Goal: Task Accomplishment & Management: Use online tool/utility

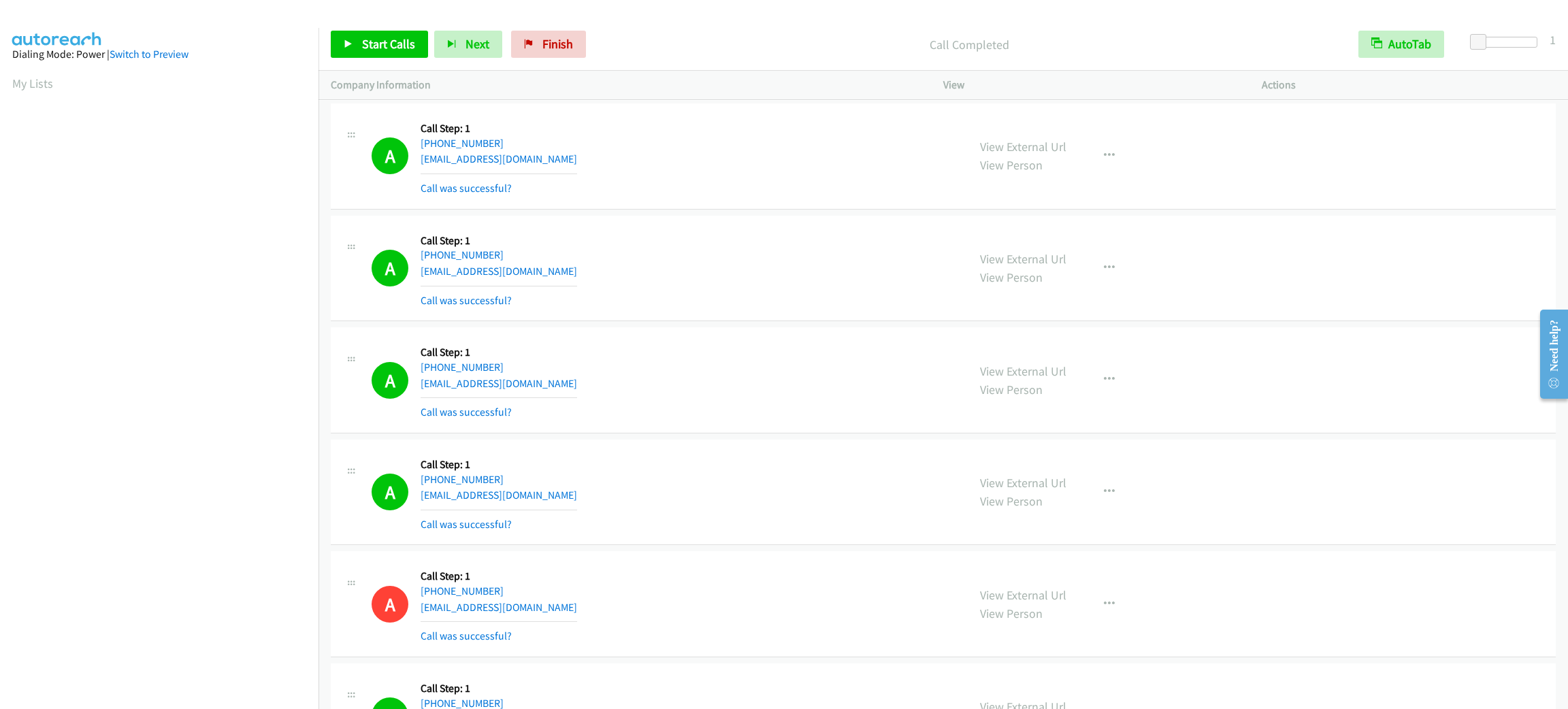
scroll to position [58, 0]
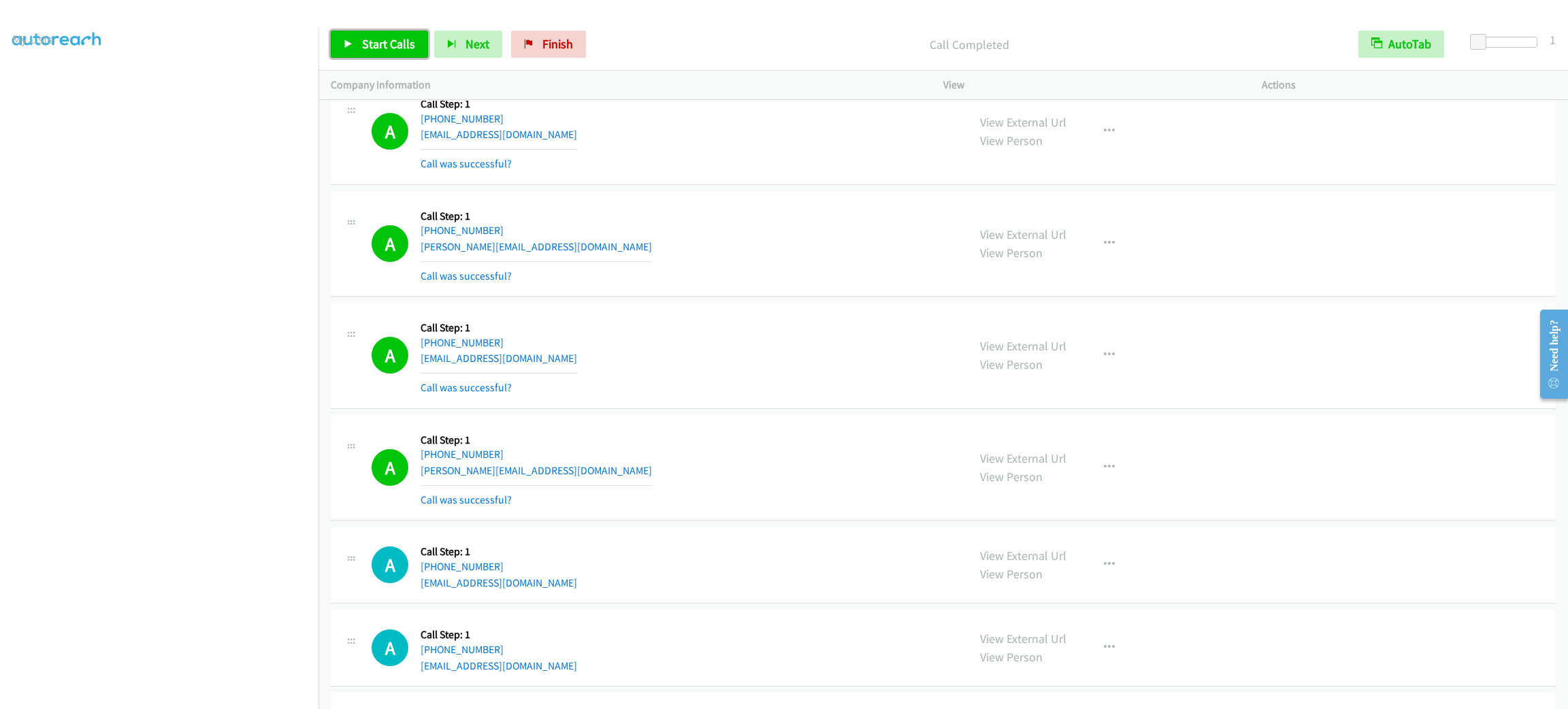
click at [377, 40] on span "Start Calls" at bounding box center [389, 44] width 53 height 15
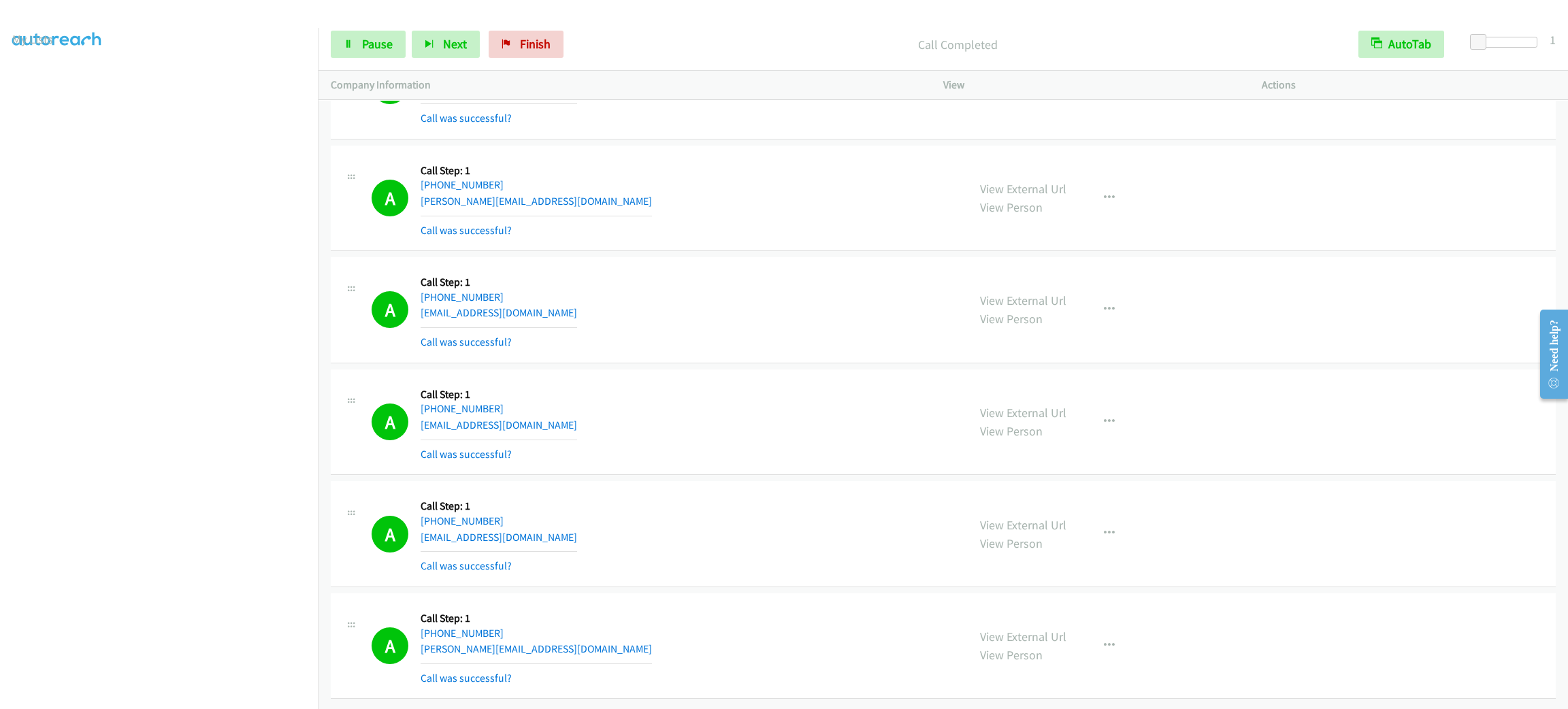
scroll to position [6346, 0]
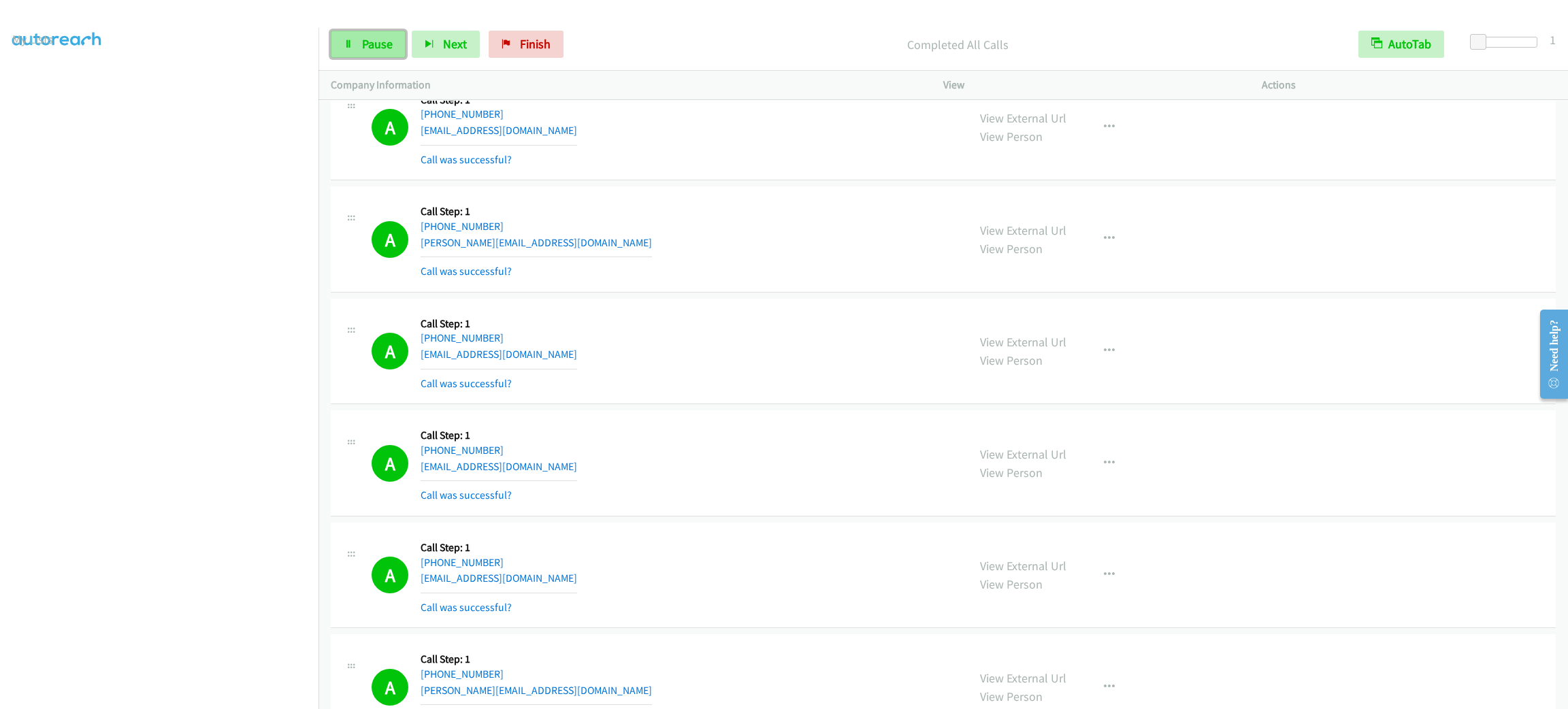
click at [365, 51] on link "Pause" at bounding box center [367, 45] width 74 height 27
click at [30, 81] on link "My Lists" at bounding box center [33, 83] width 41 height 15
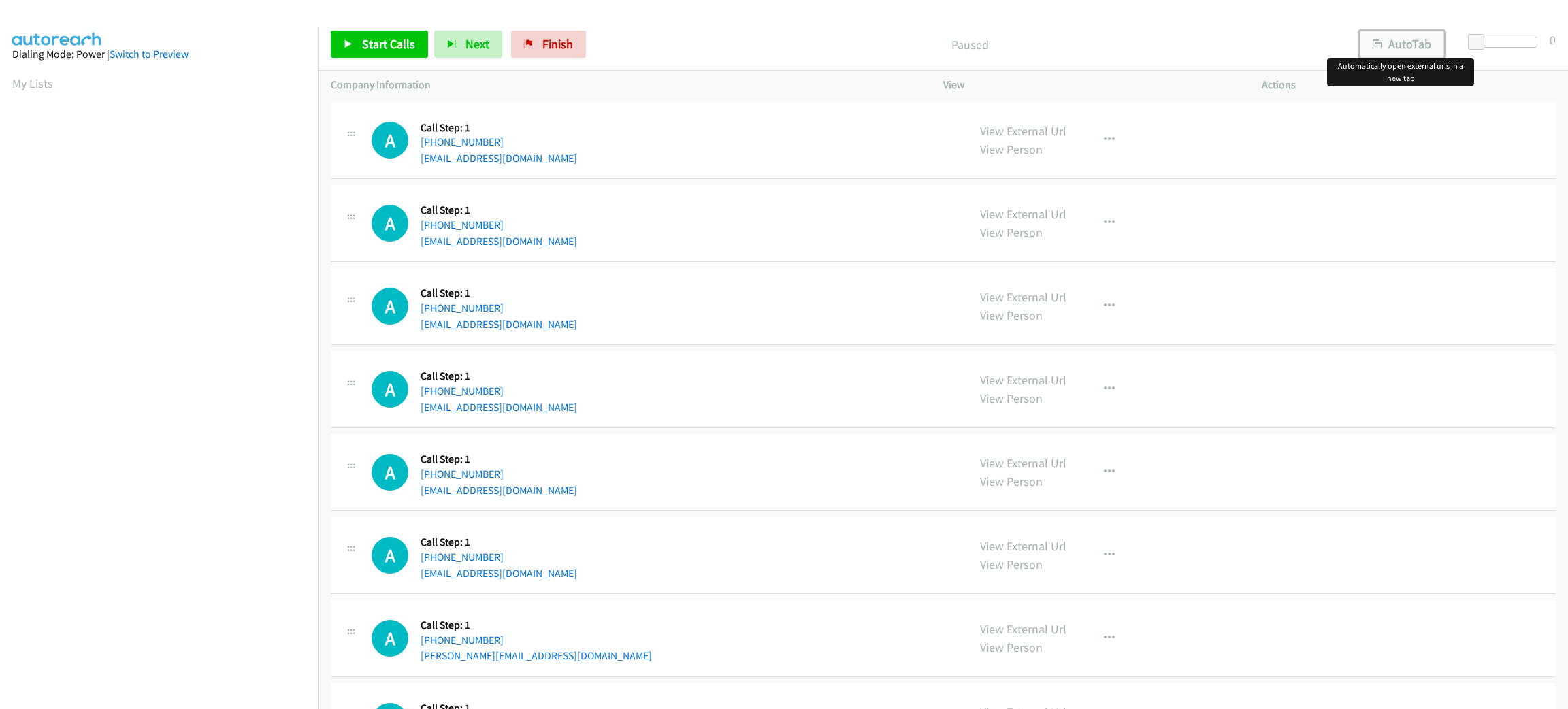
click at [1385, 51] on button "AutoTab" at bounding box center [1401, 45] width 85 height 27
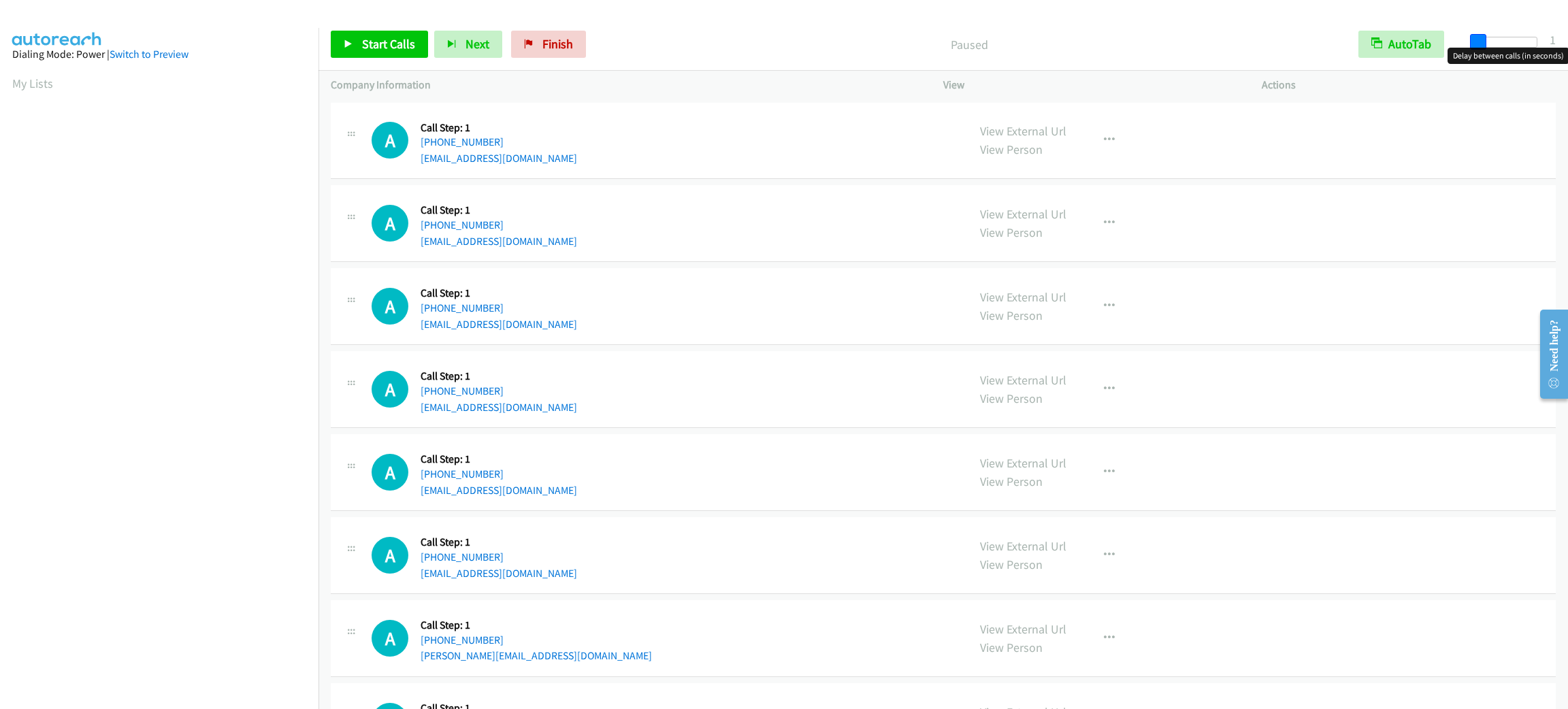
click at [1481, 39] on span at bounding box center [1477, 42] width 16 height 16
click at [365, 49] on span "Start Calls" at bounding box center [389, 44] width 53 height 15
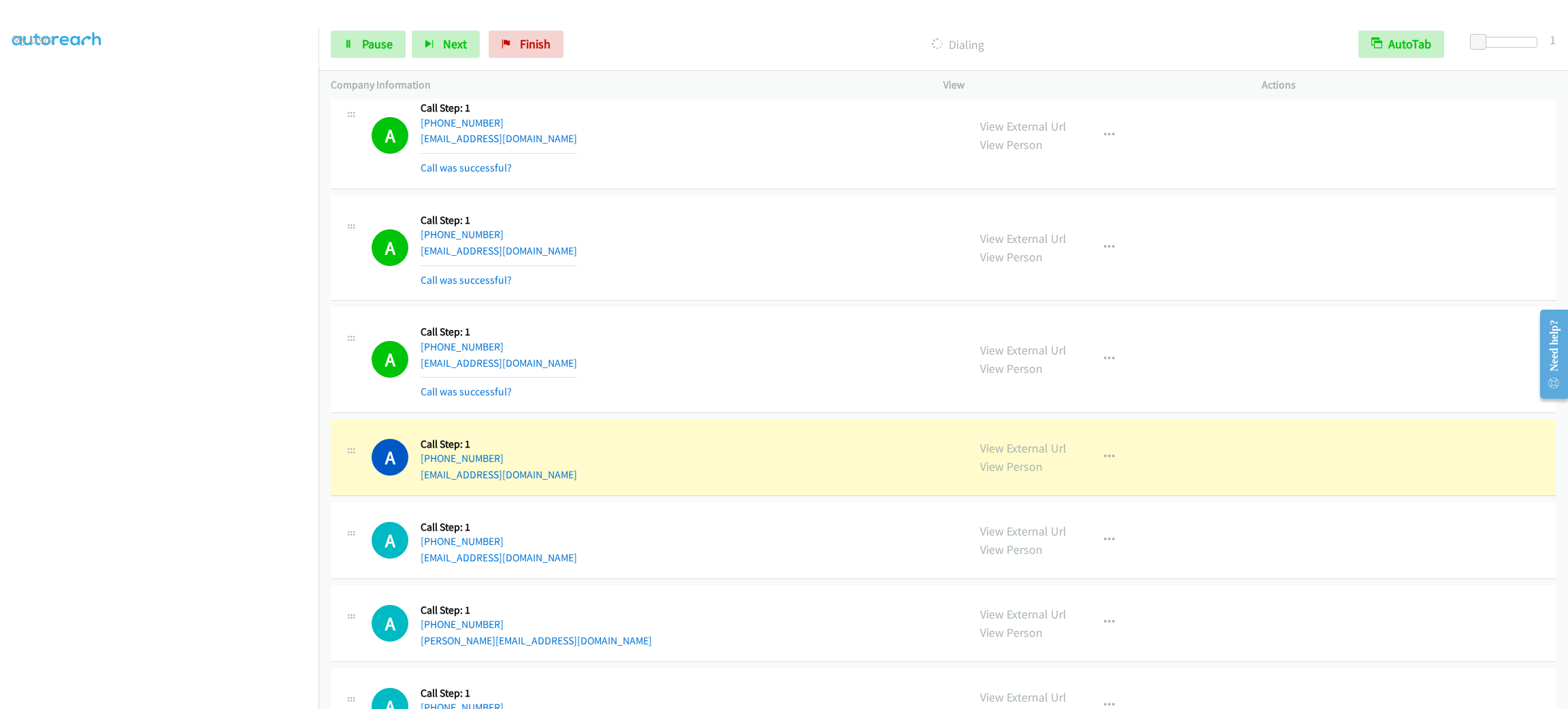
scroll to position [336, 0]
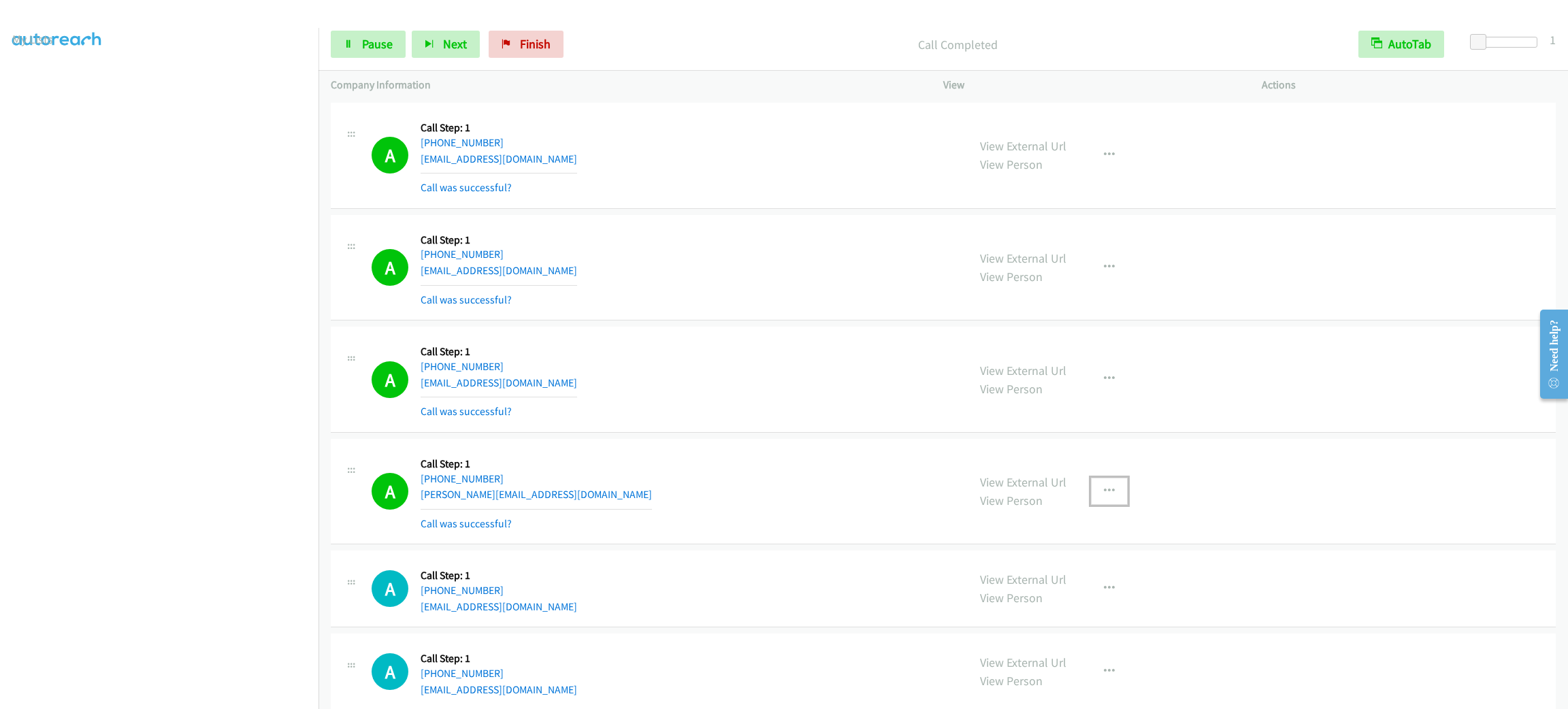
click at [1111, 488] on button "button" at bounding box center [1108, 492] width 37 height 27
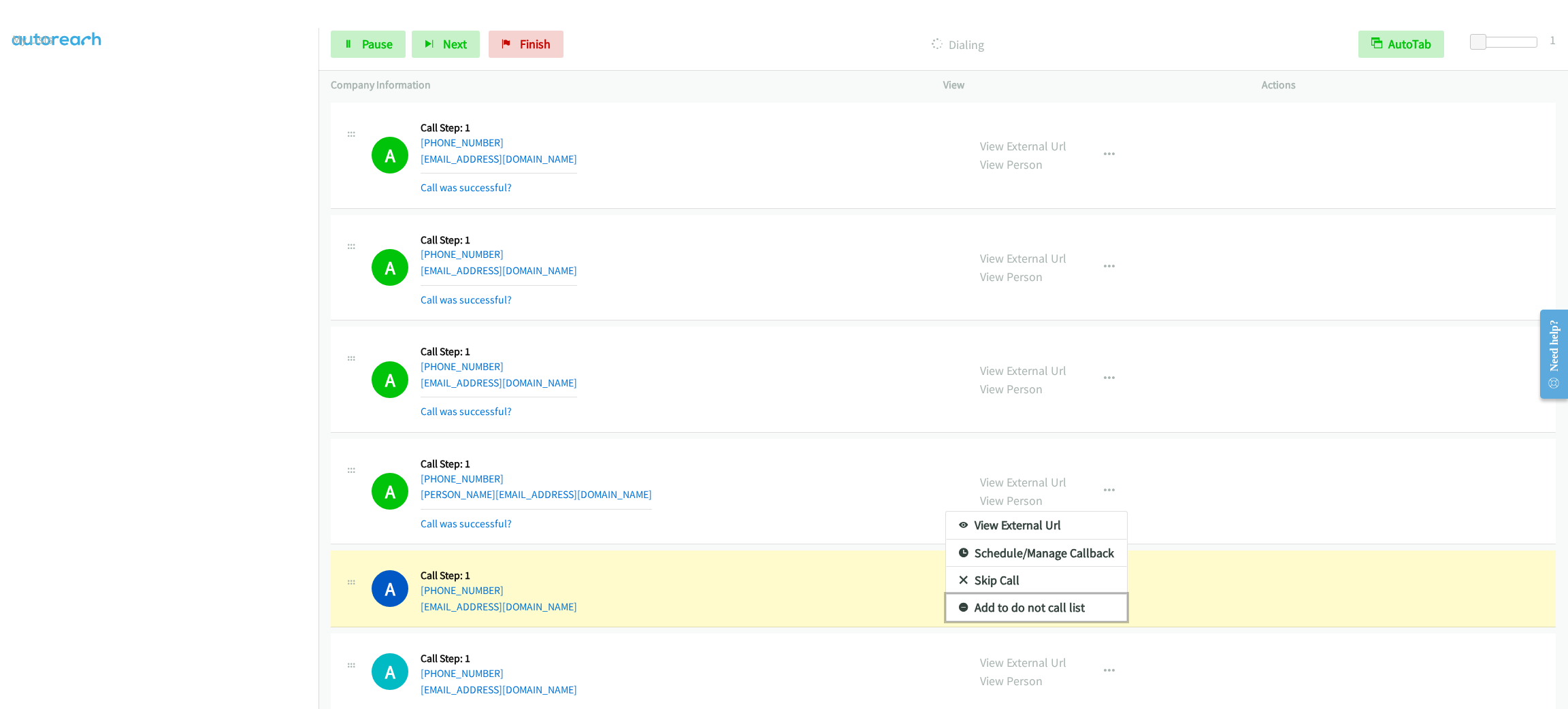
click at [1081, 615] on link "Add to do not call list" at bounding box center [1036, 608] width 181 height 27
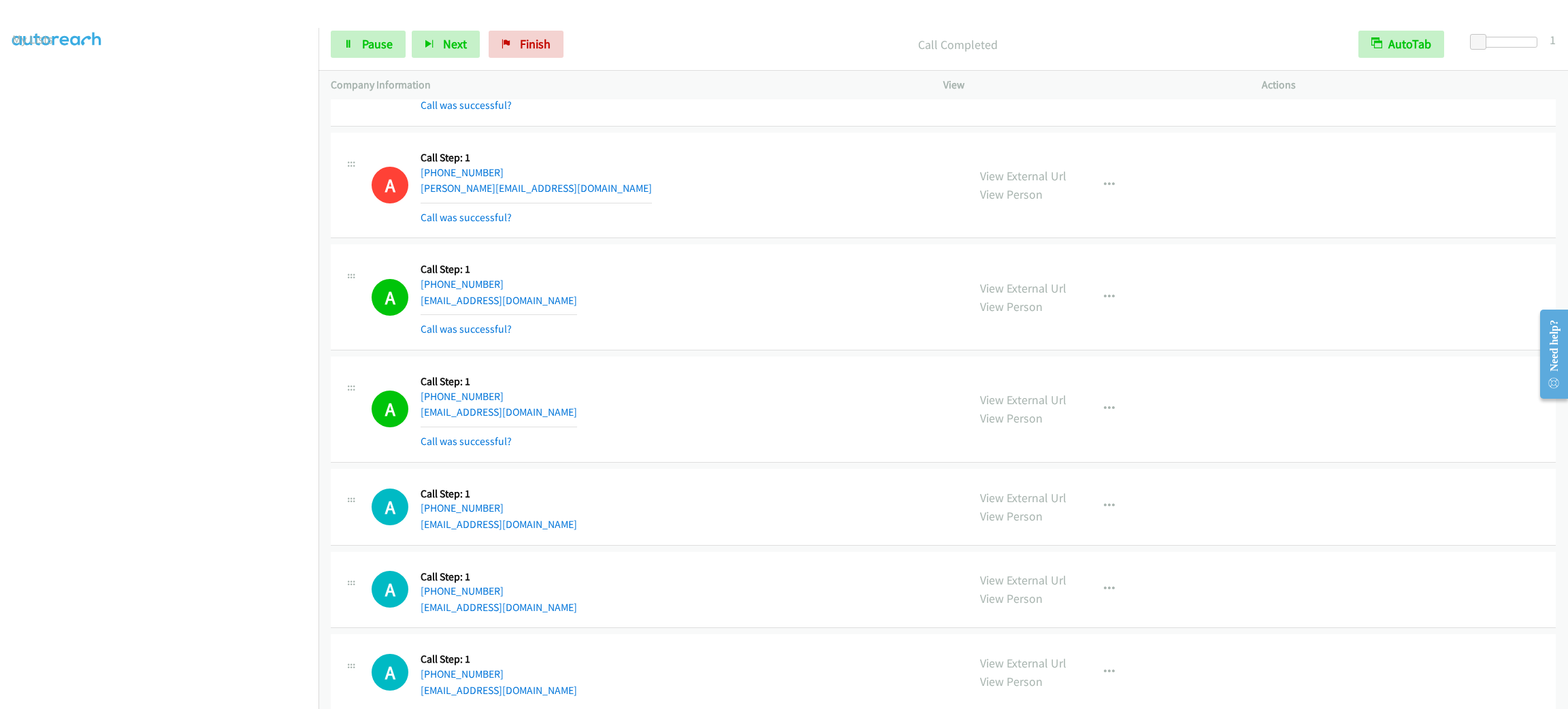
scroll to position [846, 0]
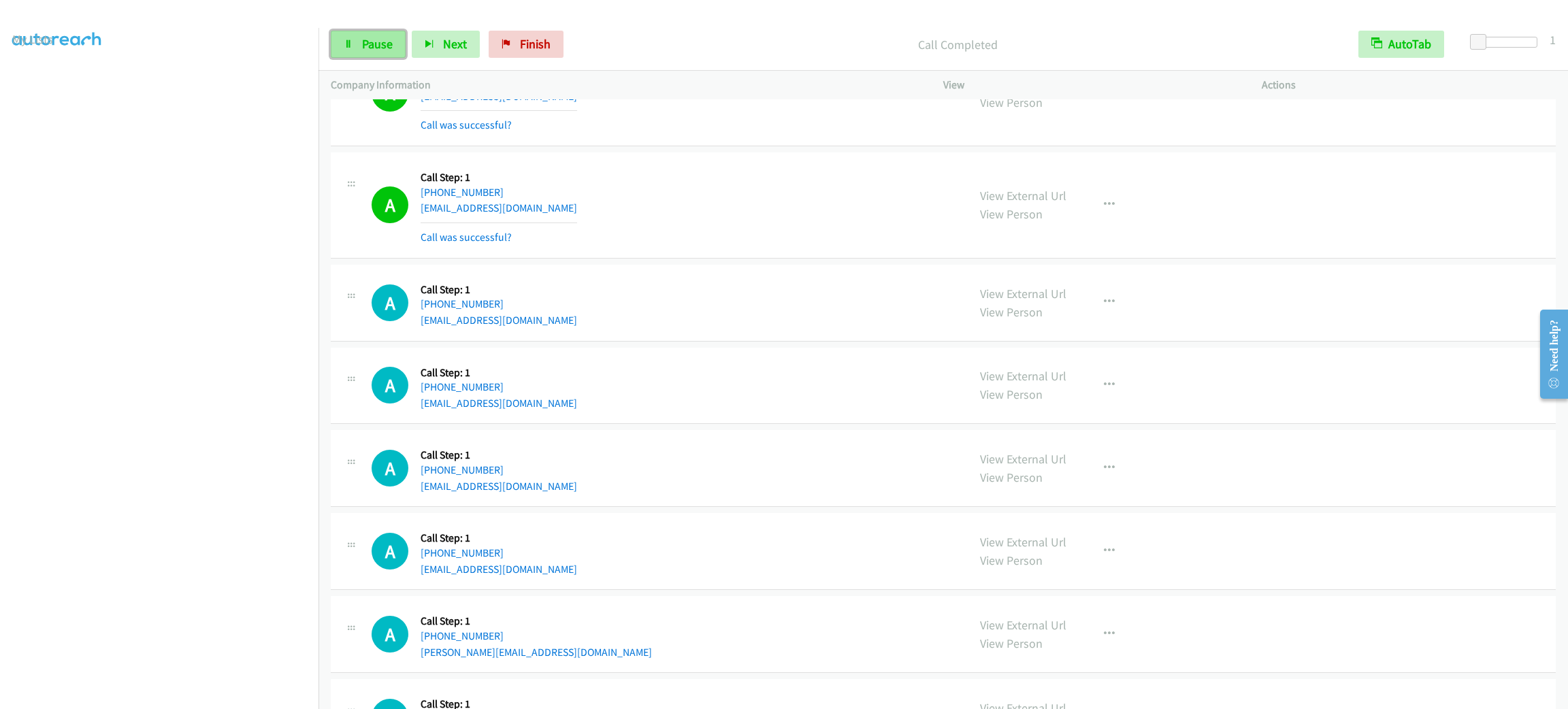
drag, startPoint x: 330, startPoint y: 43, endPoint x: 353, endPoint y: 48, distance: 23.5
click at [330, 43] on link "Pause" at bounding box center [367, 45] width 74 height 27
click at [364, 48] on span "Start Calls" at bounding box center [389, 44] width 53 height 15
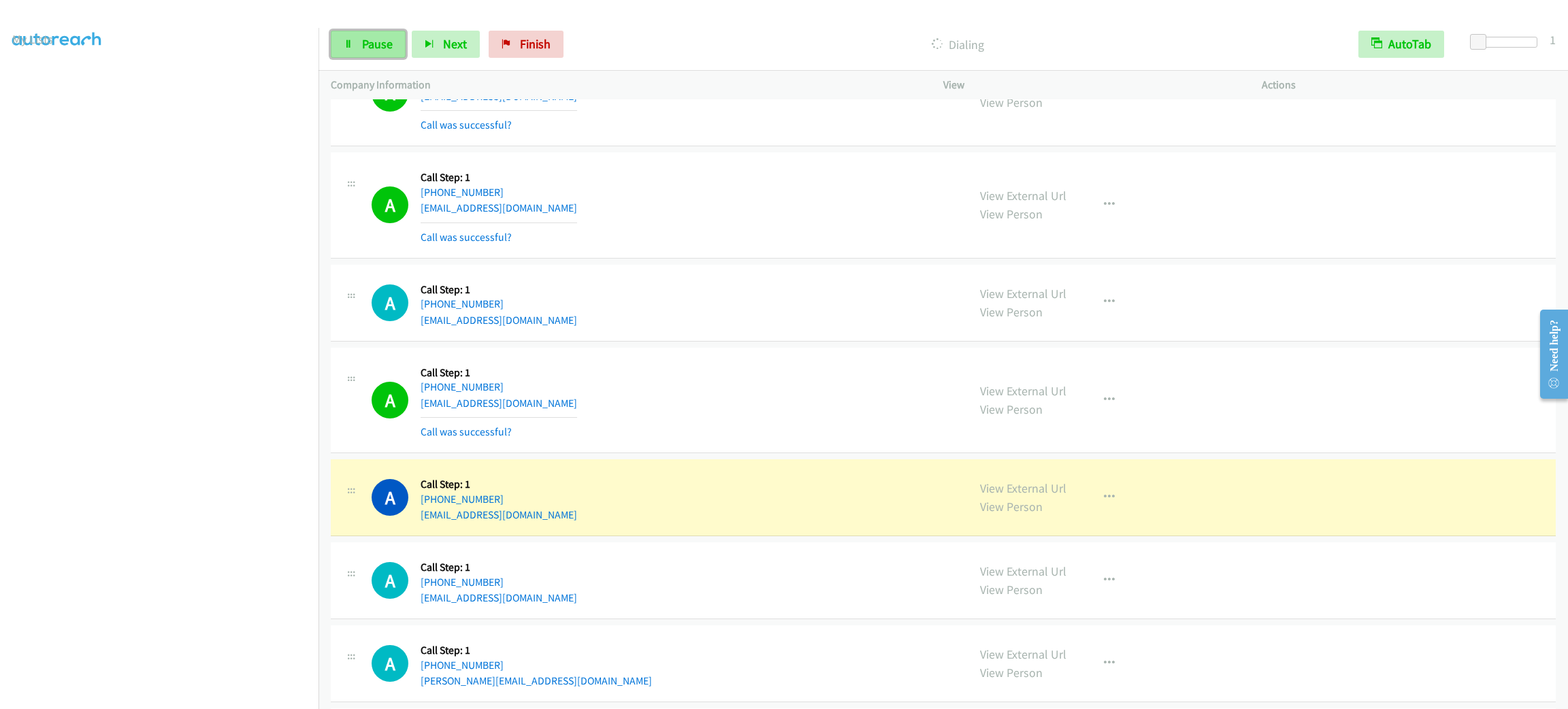
click at [365, 40] on span "Pause" at bounding box center [377, 44] width 31 height 15
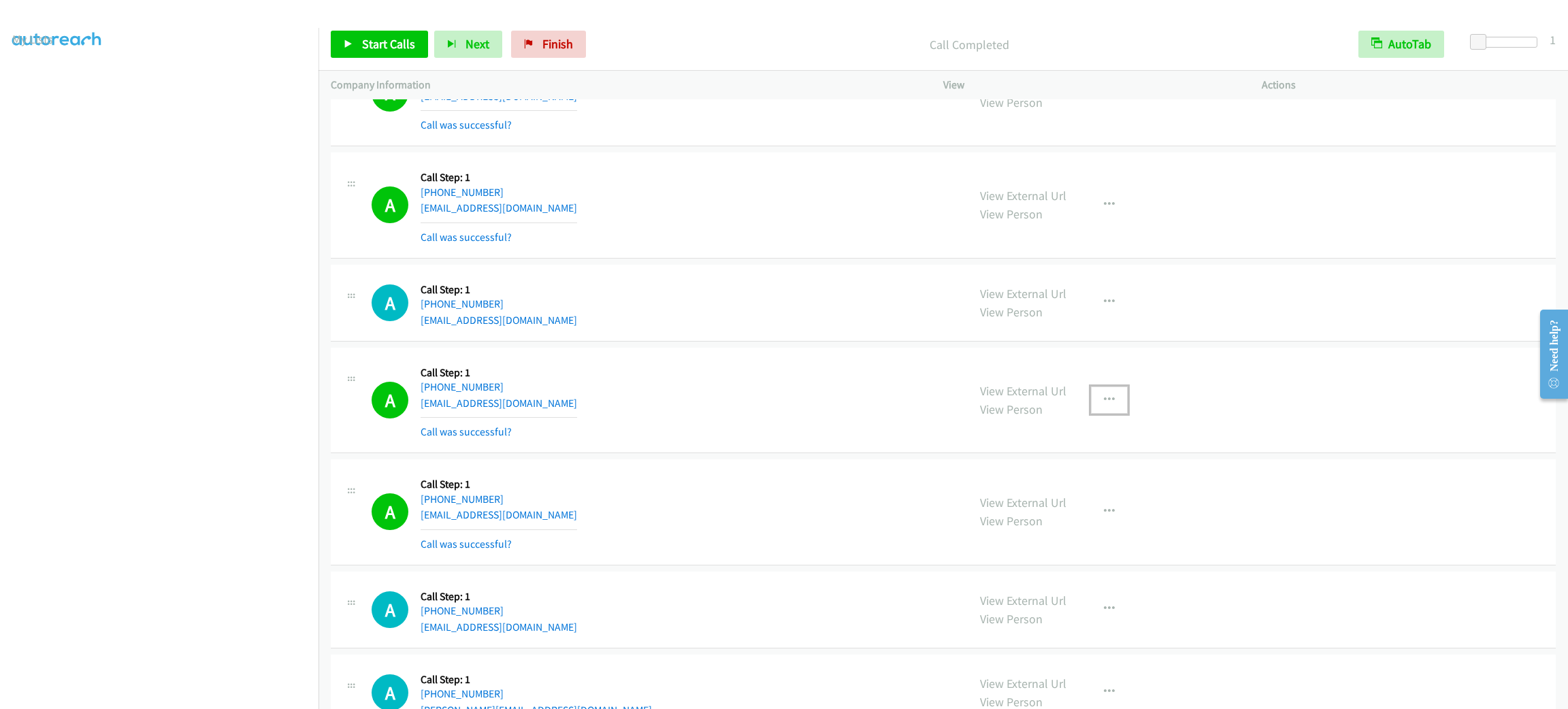
click at [1115, 388] on button "button" at bounding box center [1108, 401] width 37 height 27
click at [1074, 520] on link "Add to do not call list" at bounding box center [1036, 516] width 181 height 27
click at [399, 48] on span "Start Calls" at bounding box center [389, 44] width 53 height 15
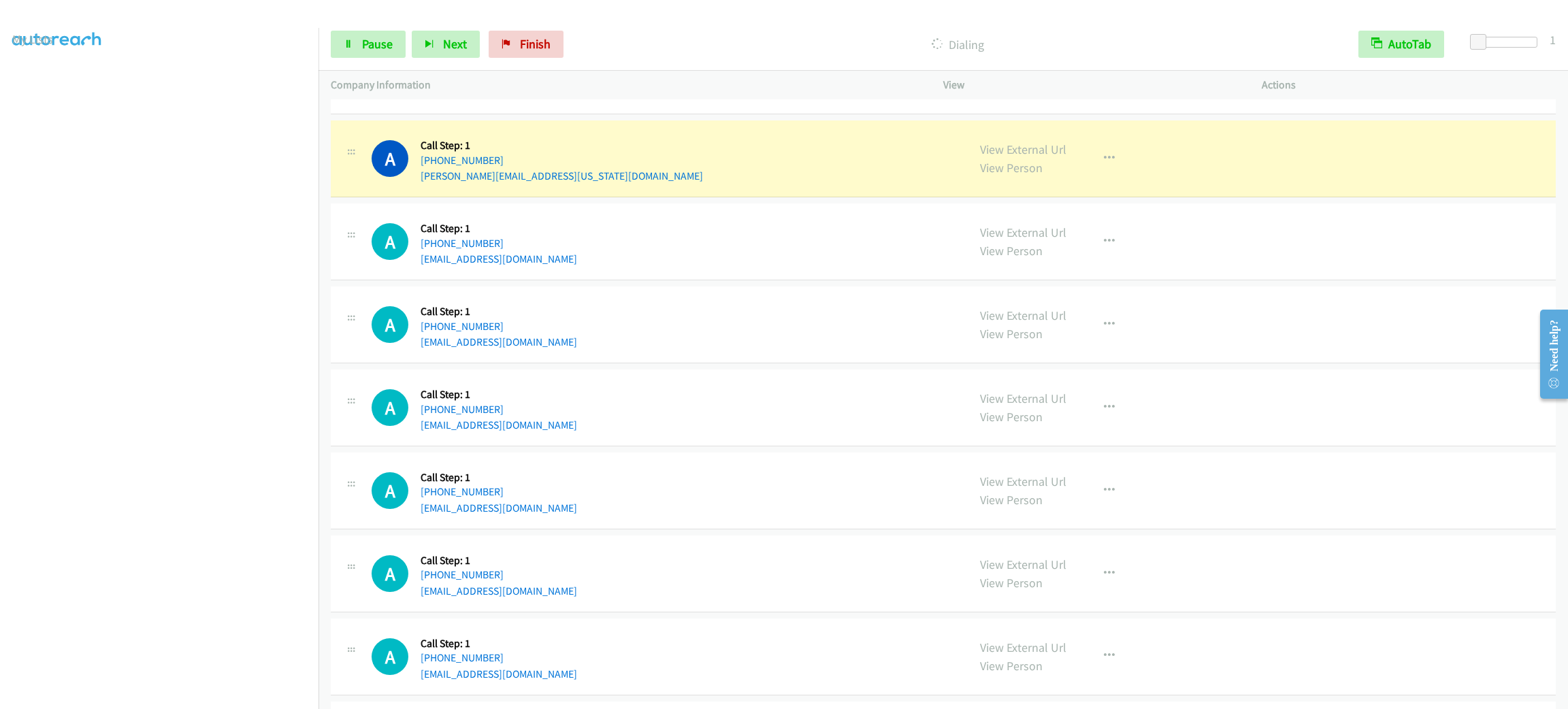
scroll to position [1624, 0]
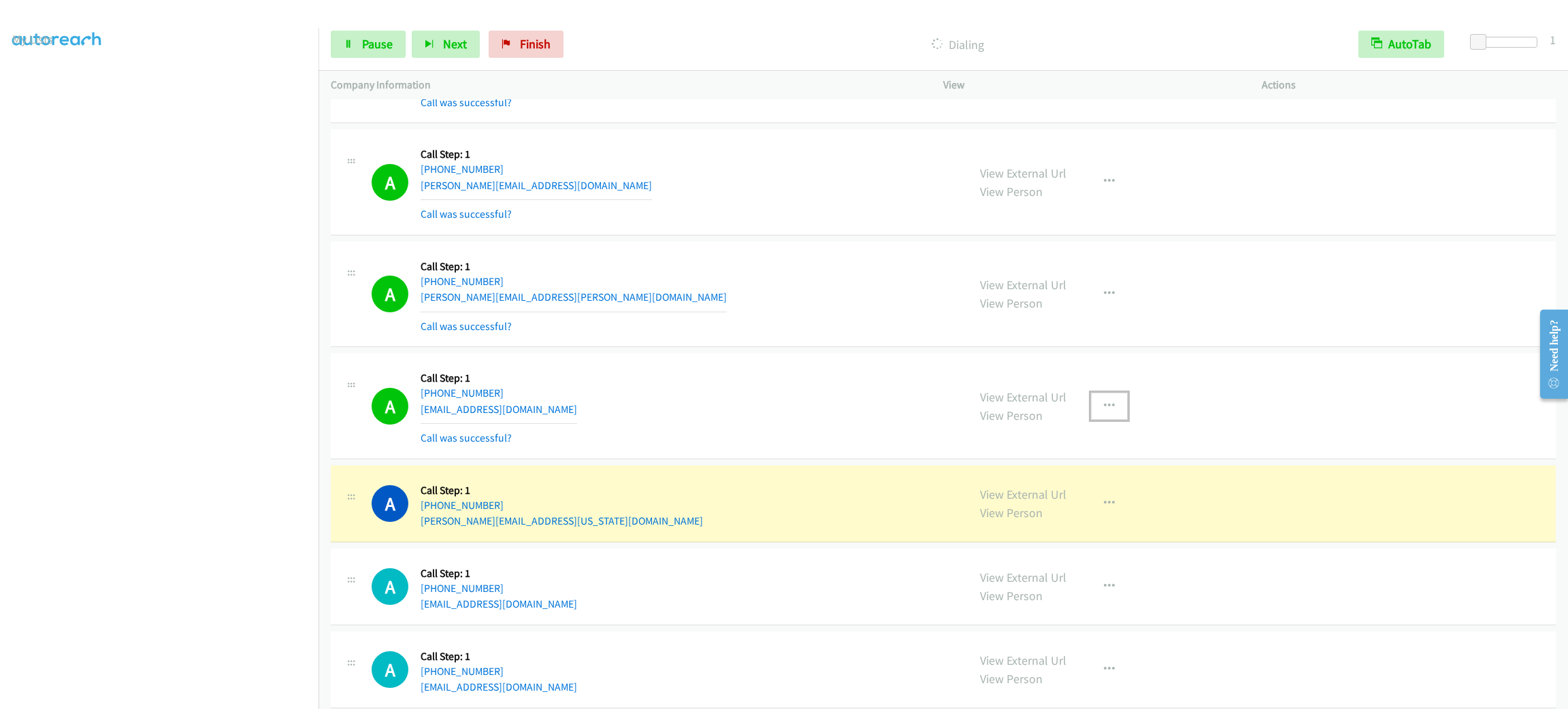
click at [1113, 410] on button "button" at bounding box center [1108, 407] width 37 height 27
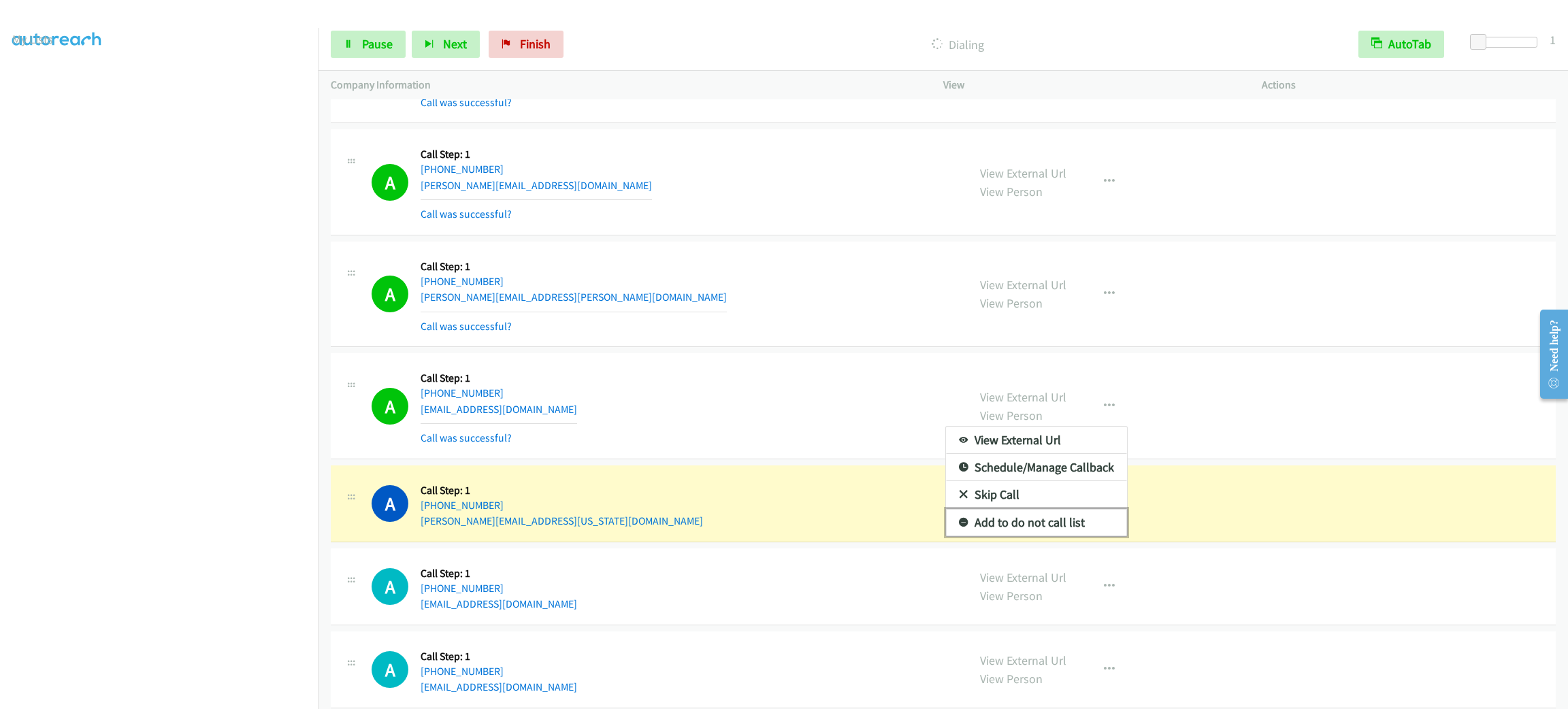
click at [1068, 527] on link "Add to do not call list" at bounding box center [1036, 523] width 181 height 27
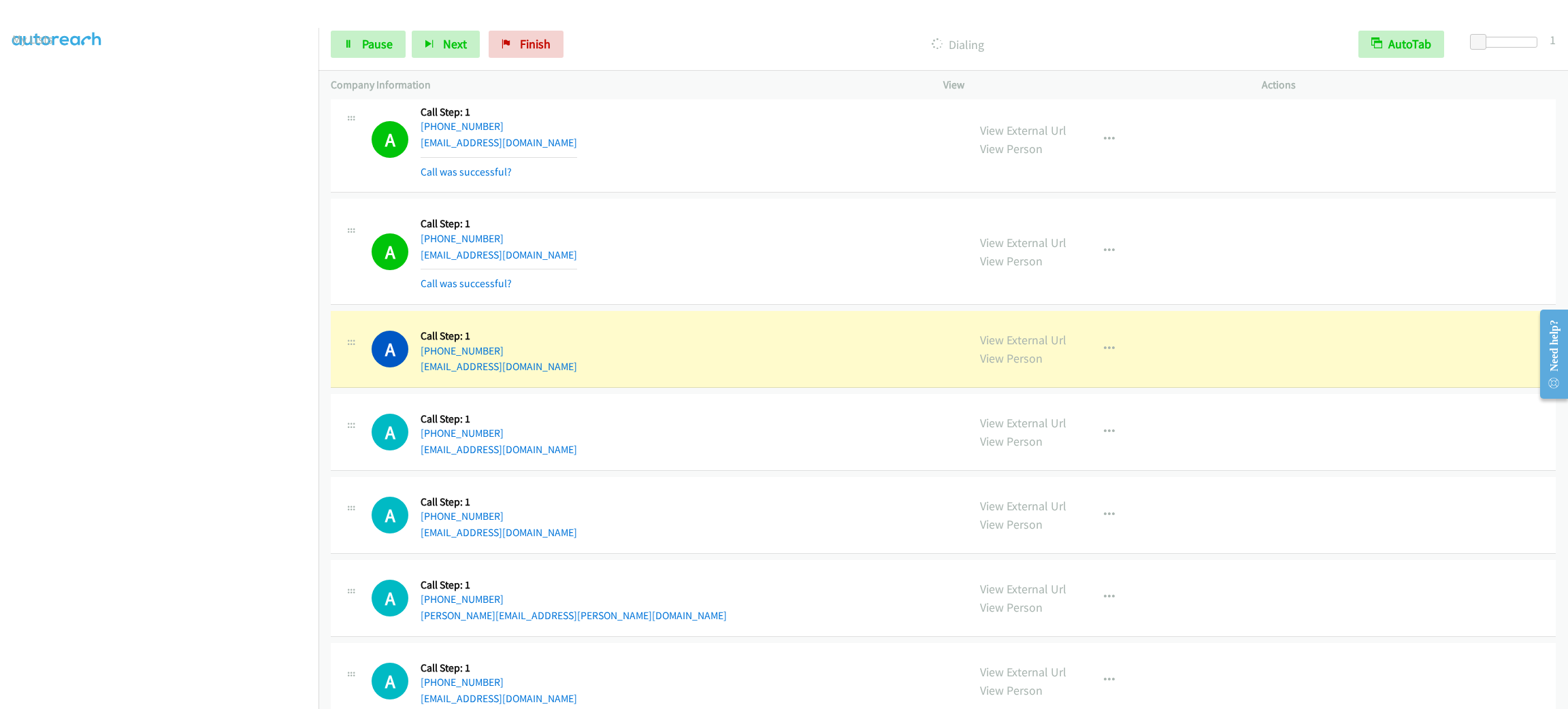
scroll to position [2441, 0]
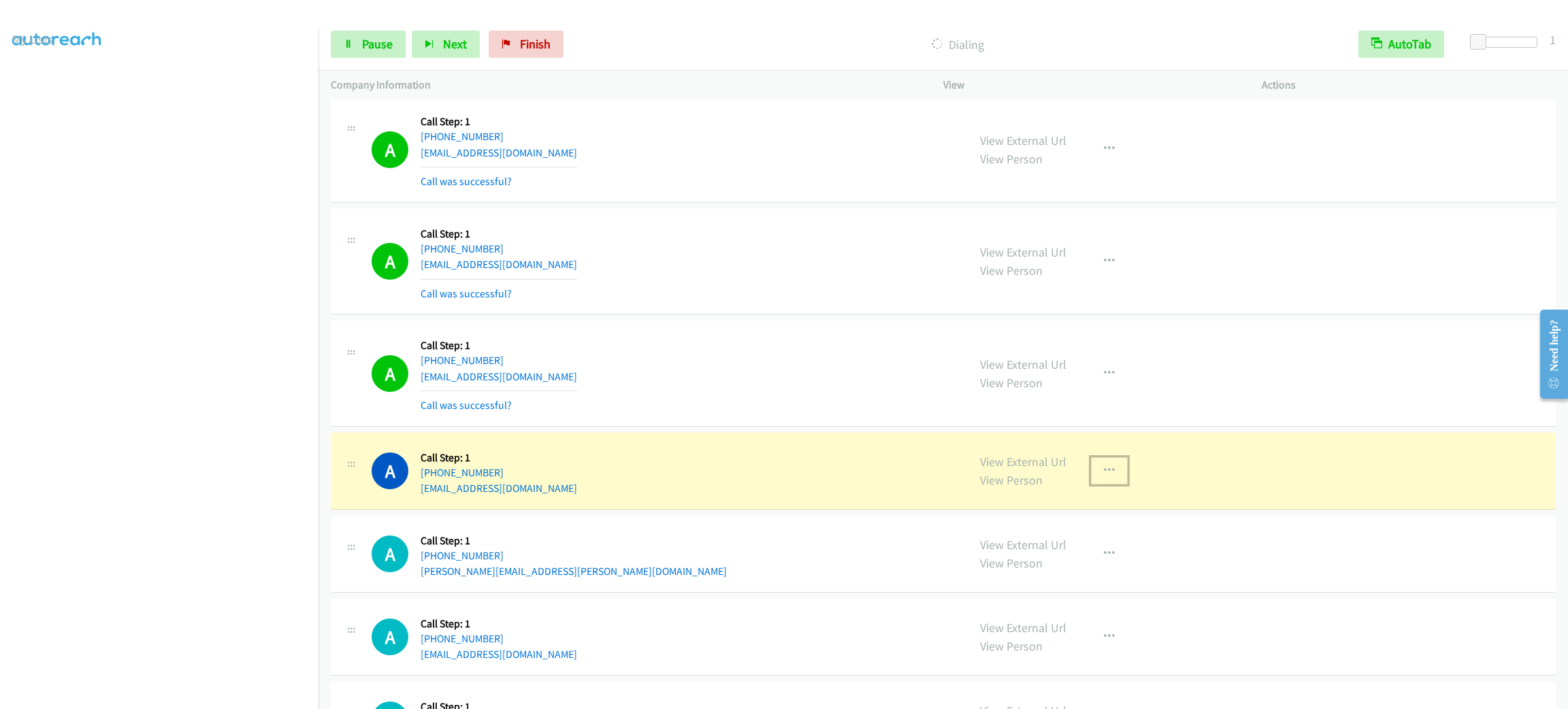
click at [1103, 476] on icon "button" at bounding box center [1108, 471] width 11 height 11
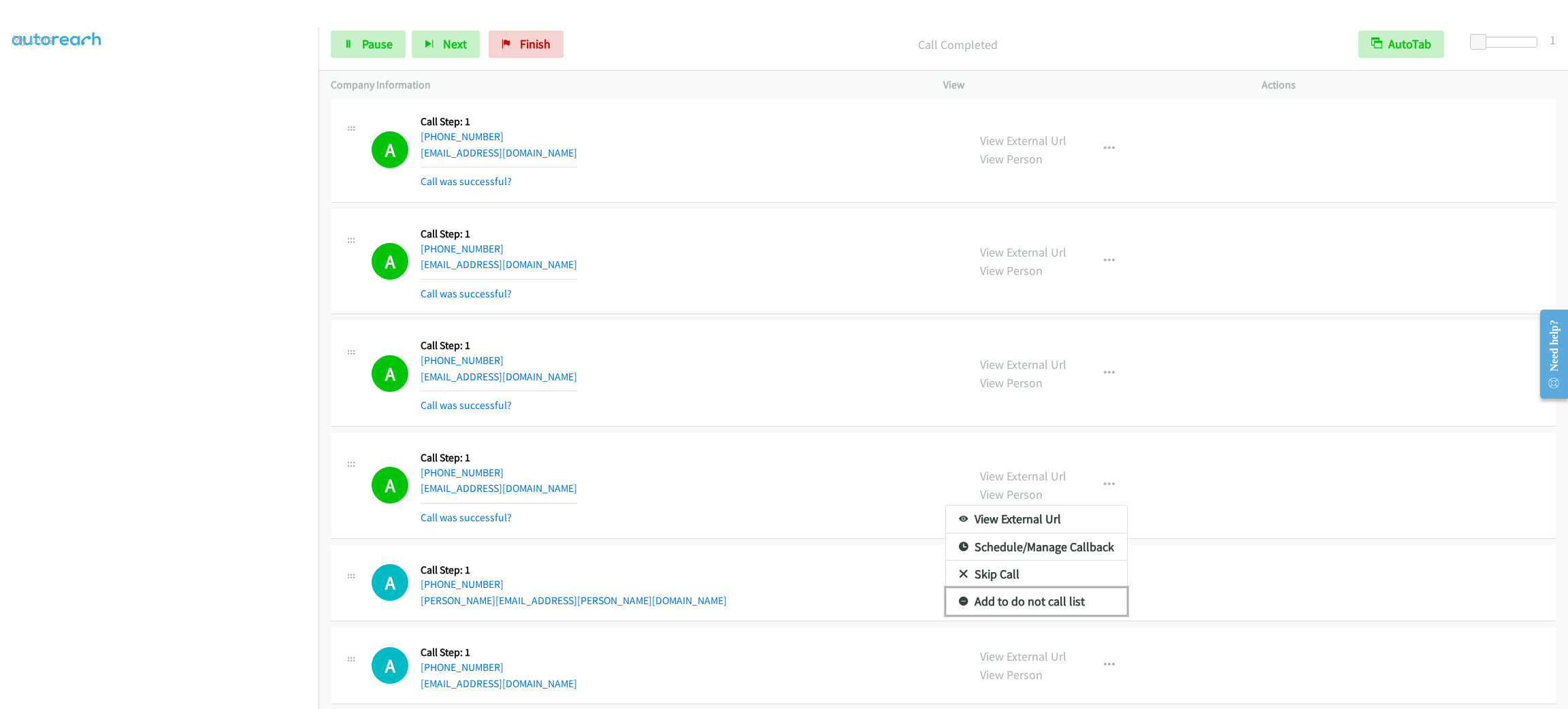
click at [1064, 610] on link "Add to do not call list" at bounding box center [1036, 602] width 181 height 27
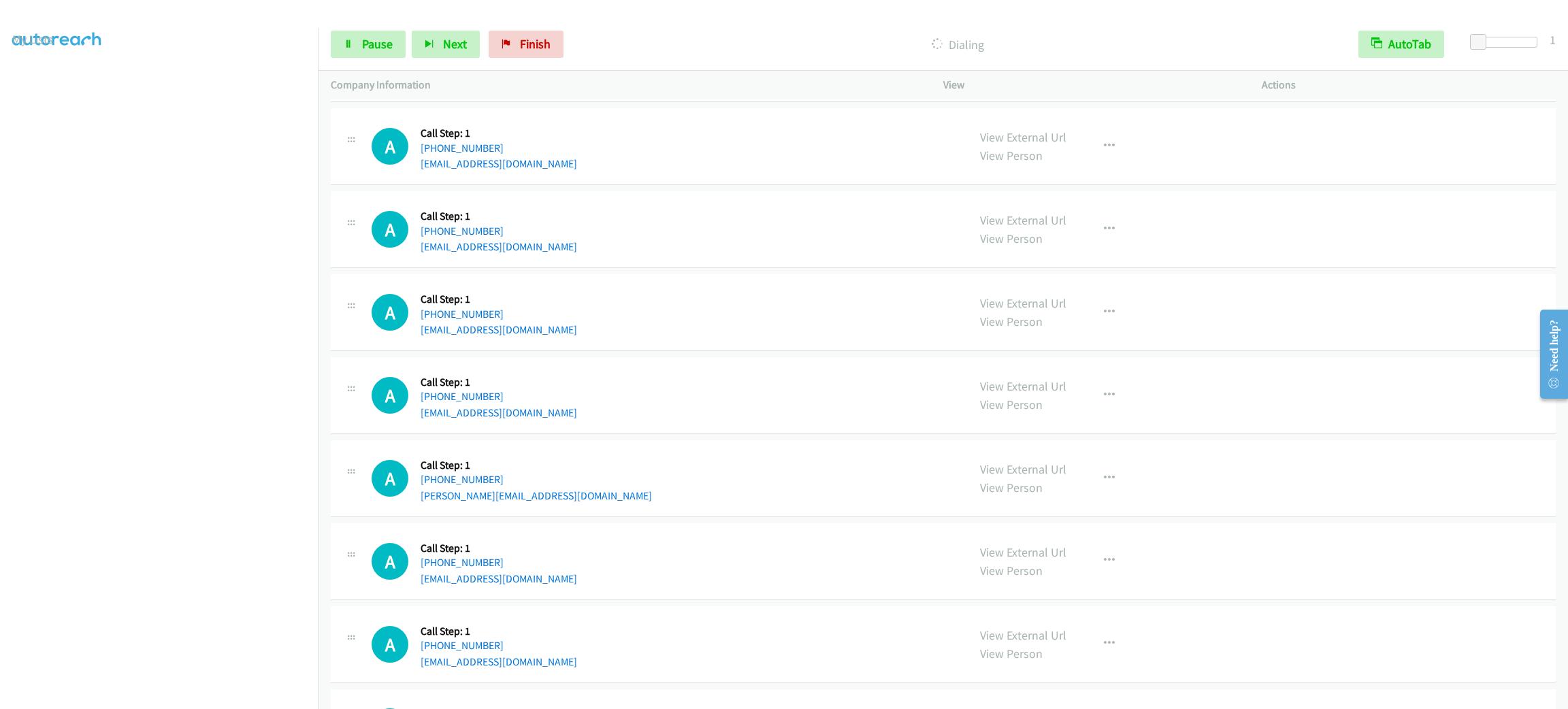
scroll to position [3185, 0]
click at [383, 58] on div "Start Calls Pause Next Finish Call Completed AutoTab AutoTab 1" at bounding box center [943, 44] width 1250 height 52
click at [383, 45] on span "Pause" at bounding box center [377, 44] width 31 height 15
click at [383, 45] on span "Start Calls" at bounding box center [389, 44] width 53 height 15
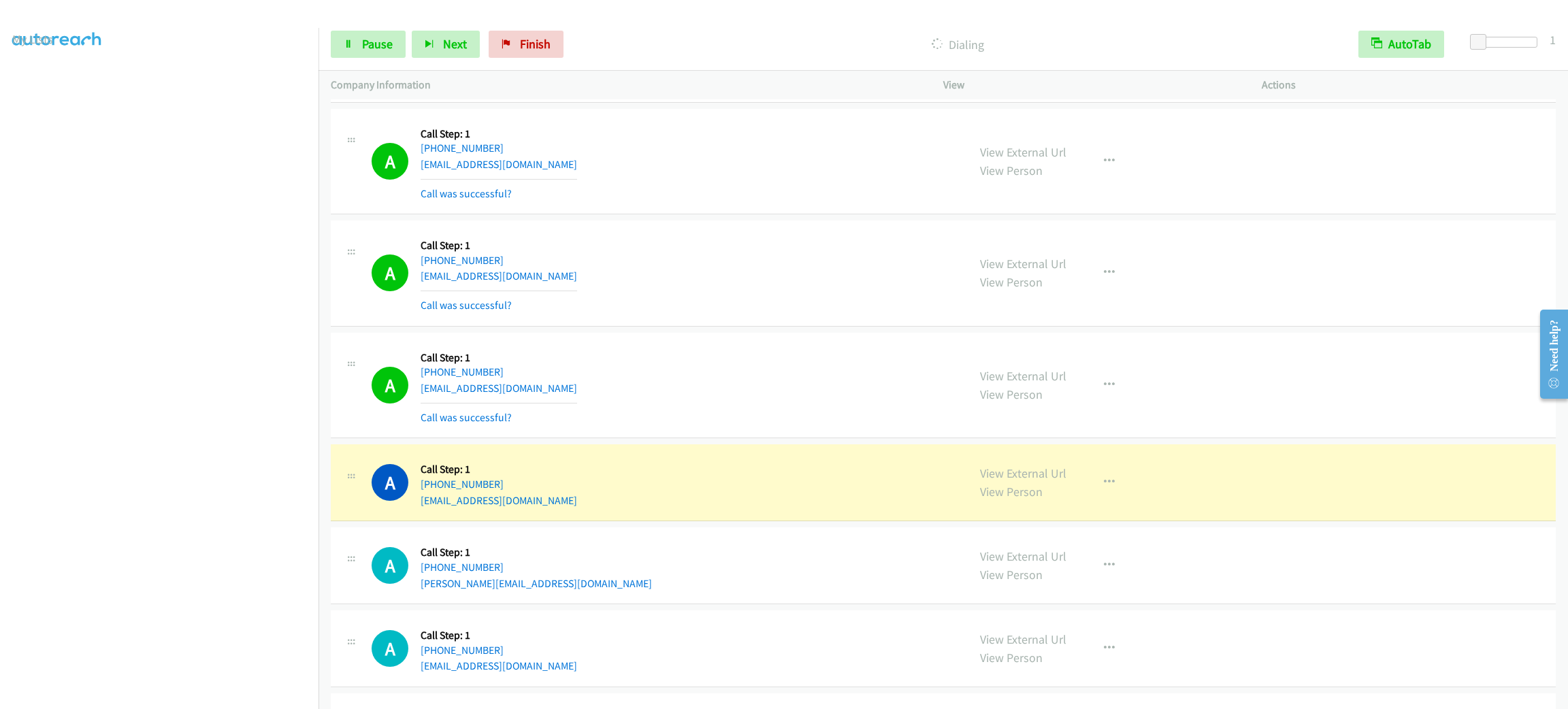
click at [237, 694] on section at bounding box center [158, 386] width 294 height 652
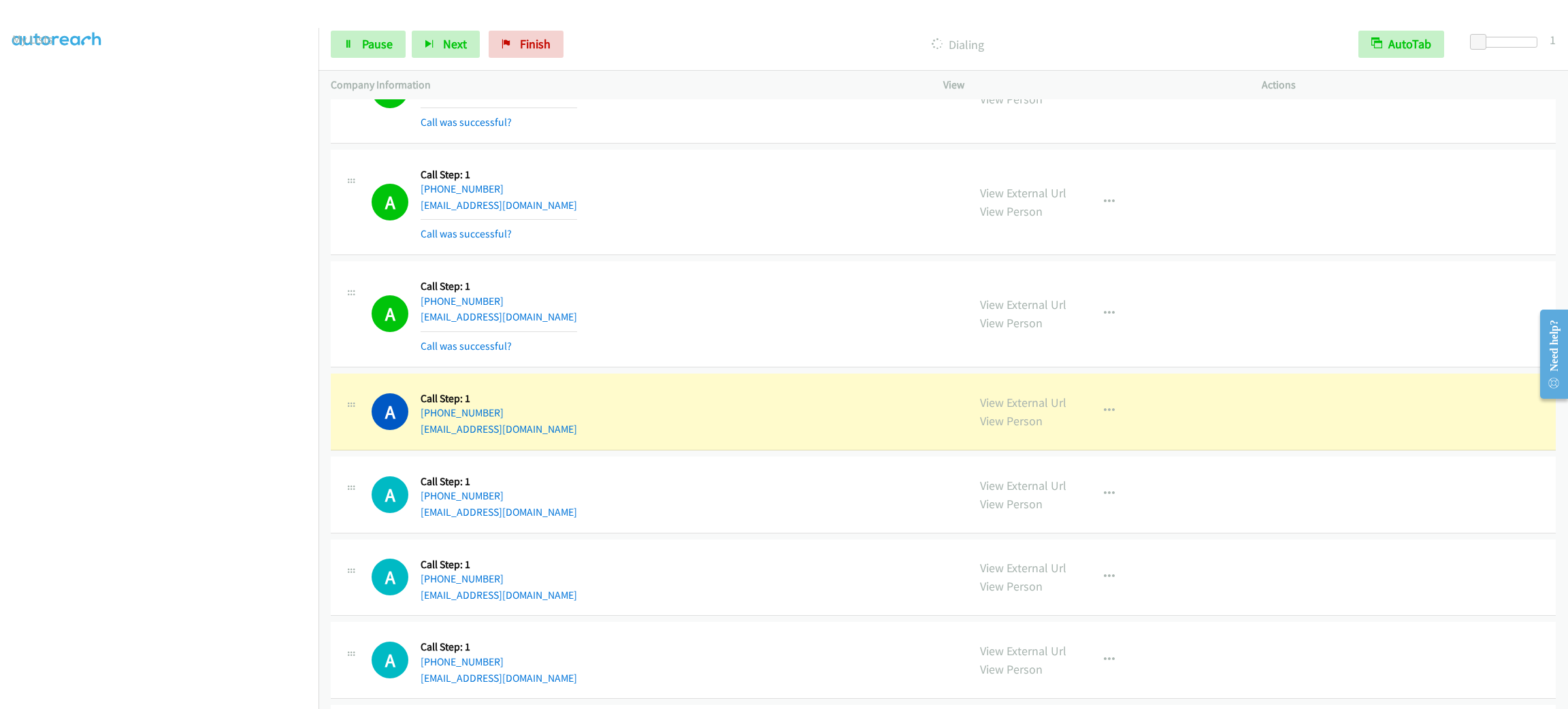
scroll to position [4132, 0]
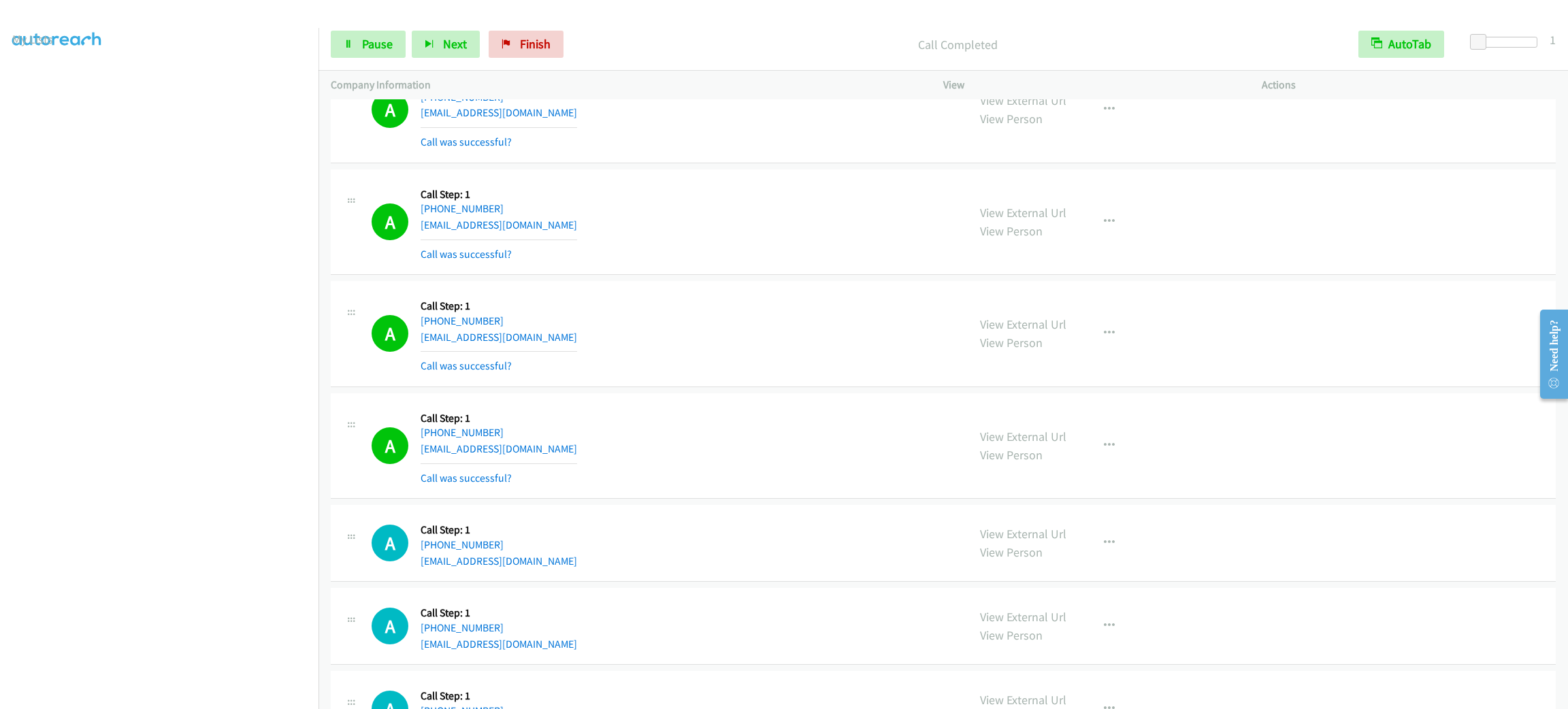
click at [781, 260] on div "A Callback Scheduled Call Step: 1 America/Chicago +1 608-712-7465 tinampink11@g…" at bounding box center [663, 222] width 584 height 81
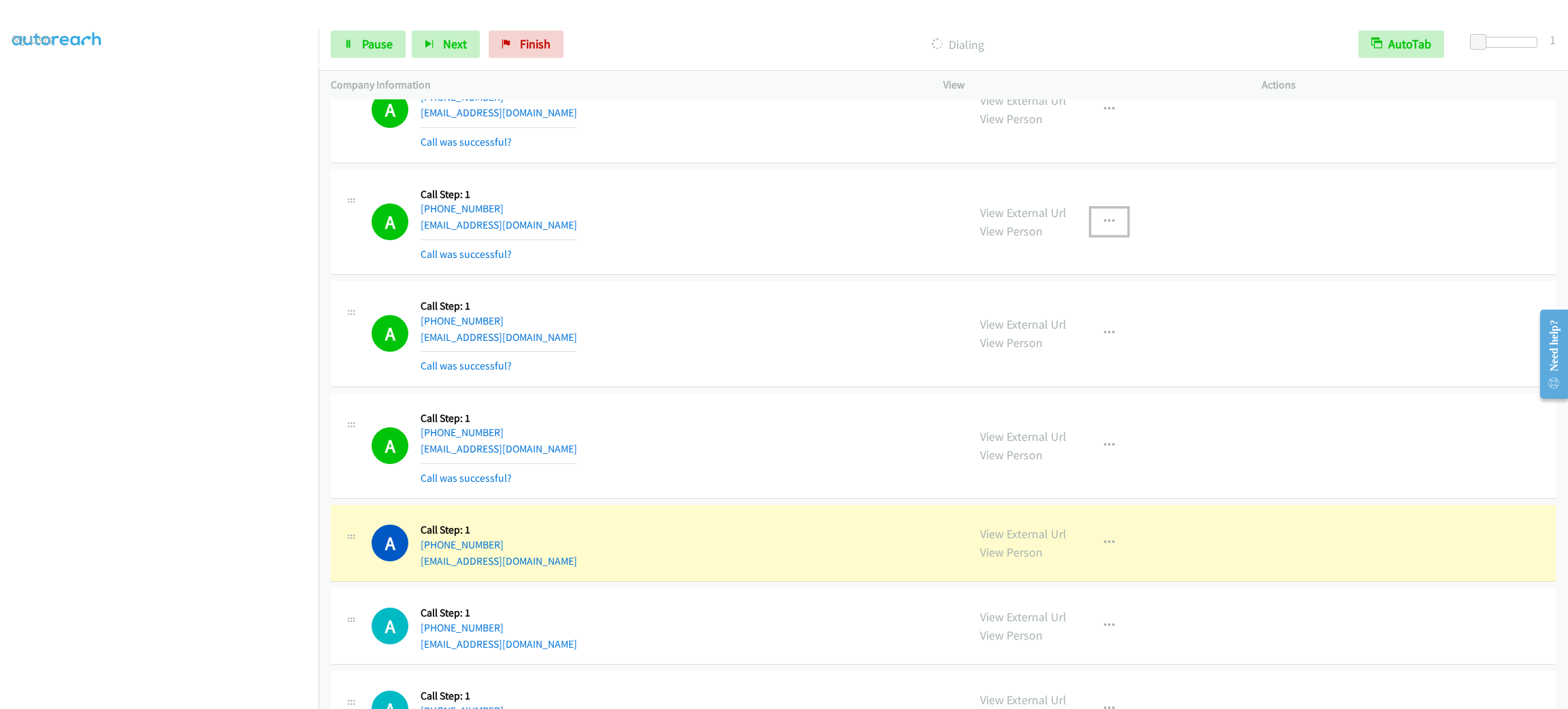
click at [1090, 220] on button "button" at bounding box center [1108, 222] width 37 height 27
click at [1114, 349] on div "View External Url Email Schedule/Manage Callback Skip Call Add to do not call l…" at bounding box center [1036, 297] width 182 height 111
drag, startPoint x: 1100, startPoint y: 217, endPoint x: 1097, endPoint y: 261, distance: 44.1
click at [1100, 216] on div "View External Url View Person View External Url Email Schedule/Manage Callback …" at bounding box center [1132, 222] width 330 height 81
click at [1104, 226] on icon "button" at bounding box center [1108, 222] width 11 height 11
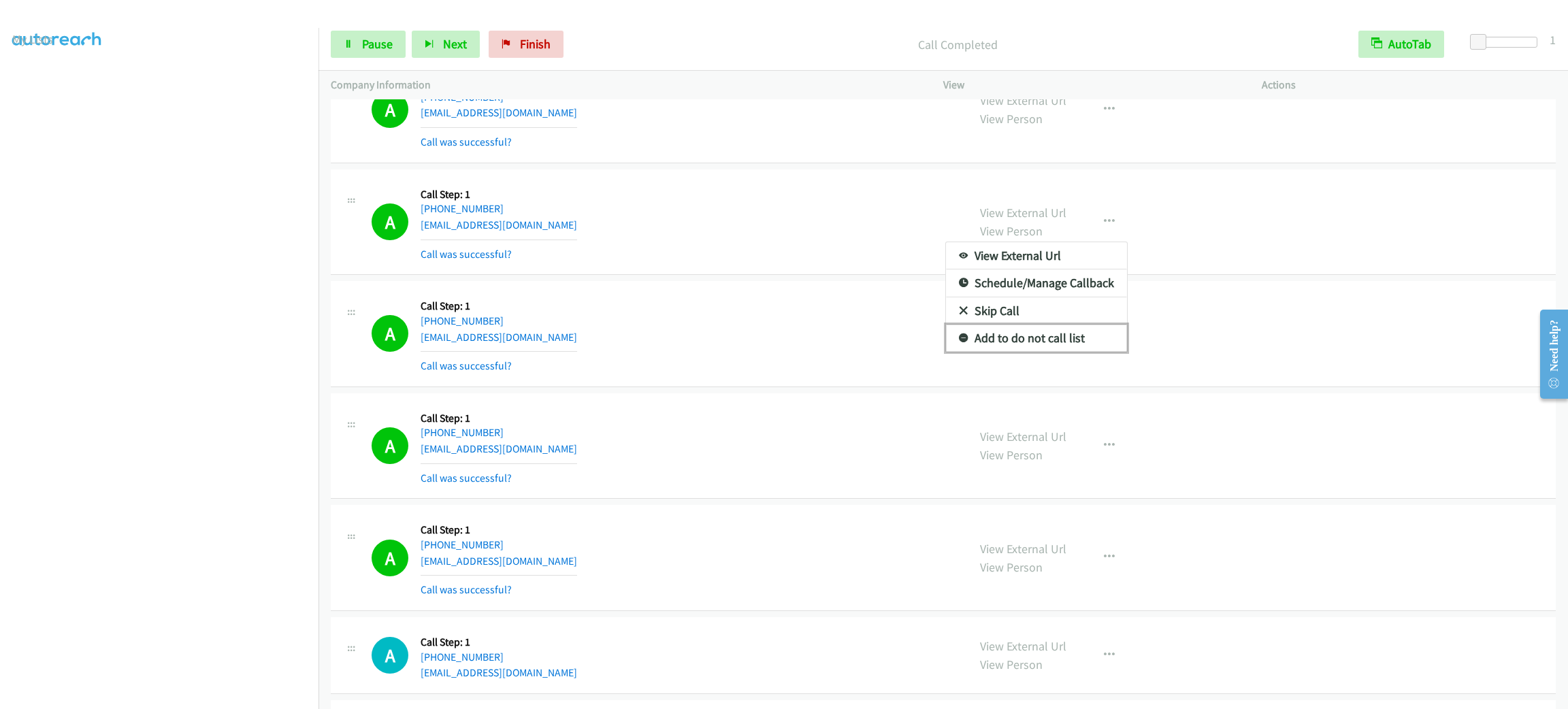
click at [1084, 340] on link "Add to do not call list" at bounding box center [1036, 338] width 181 height 27
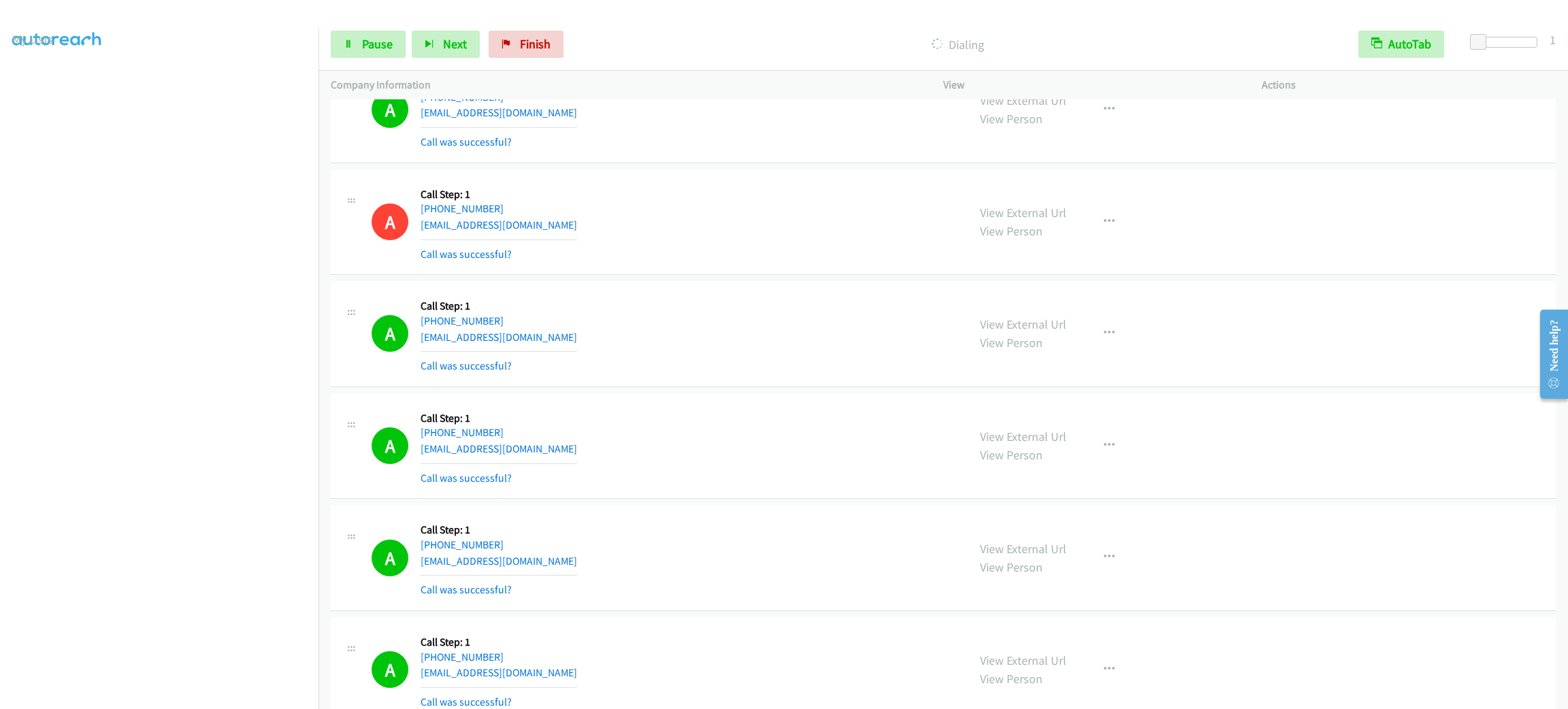
click at [579, 468] on div "A Callback Scheduled Call Step: 1 America/New_York +1 770-386-3239 donpost007@g…" at bounding box center [663, 446] width 584 height 81
click at [924, 248] on div "A Callback Scheduled Call Step: 1 America/Chicago +1 608-712-7465 tinampink11@g…" at bounding box center [663, 222] width 584 height 81
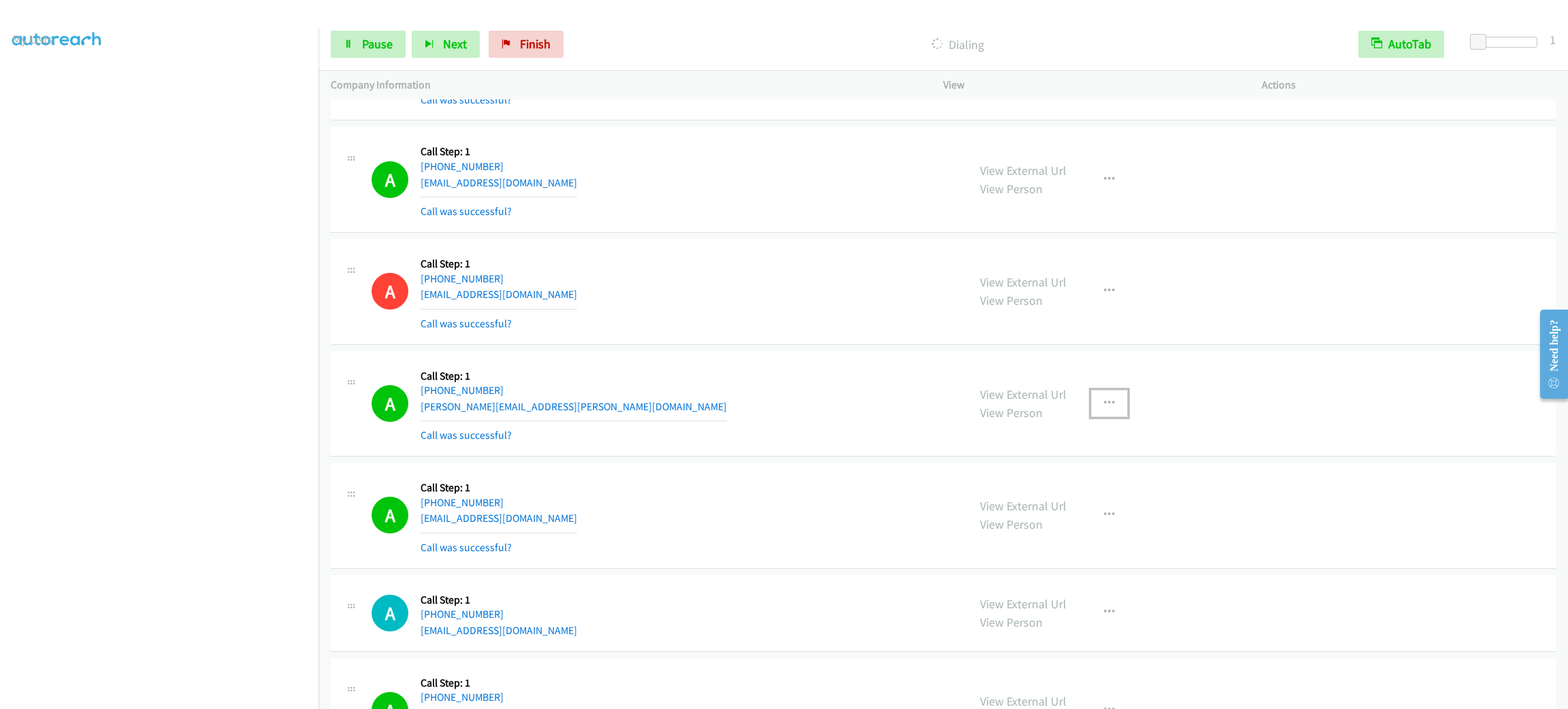
click at [1090, 402] on button "button" at bounding box center [1108, 404] width 37 height 27
click at [1103, 506] on link "Skip Call" at bounding box center [1036, 492] width 181 height 27
click at [1090, 399] on button "button" at bounding box center [1108, 404] width 37 height 27
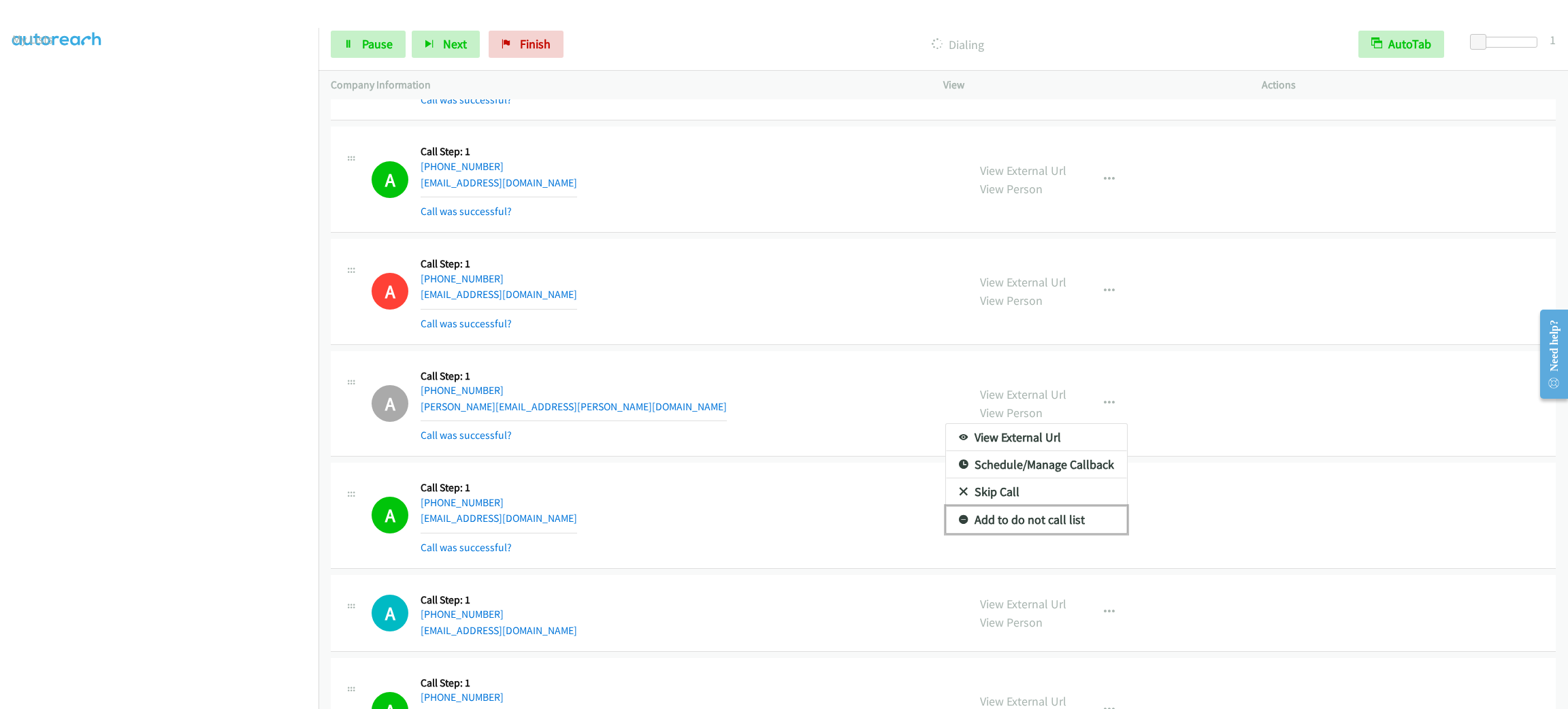
click at [1108, 525] on link "Add to do not call list" at bounding box center [1036, 520] width 181 height 27
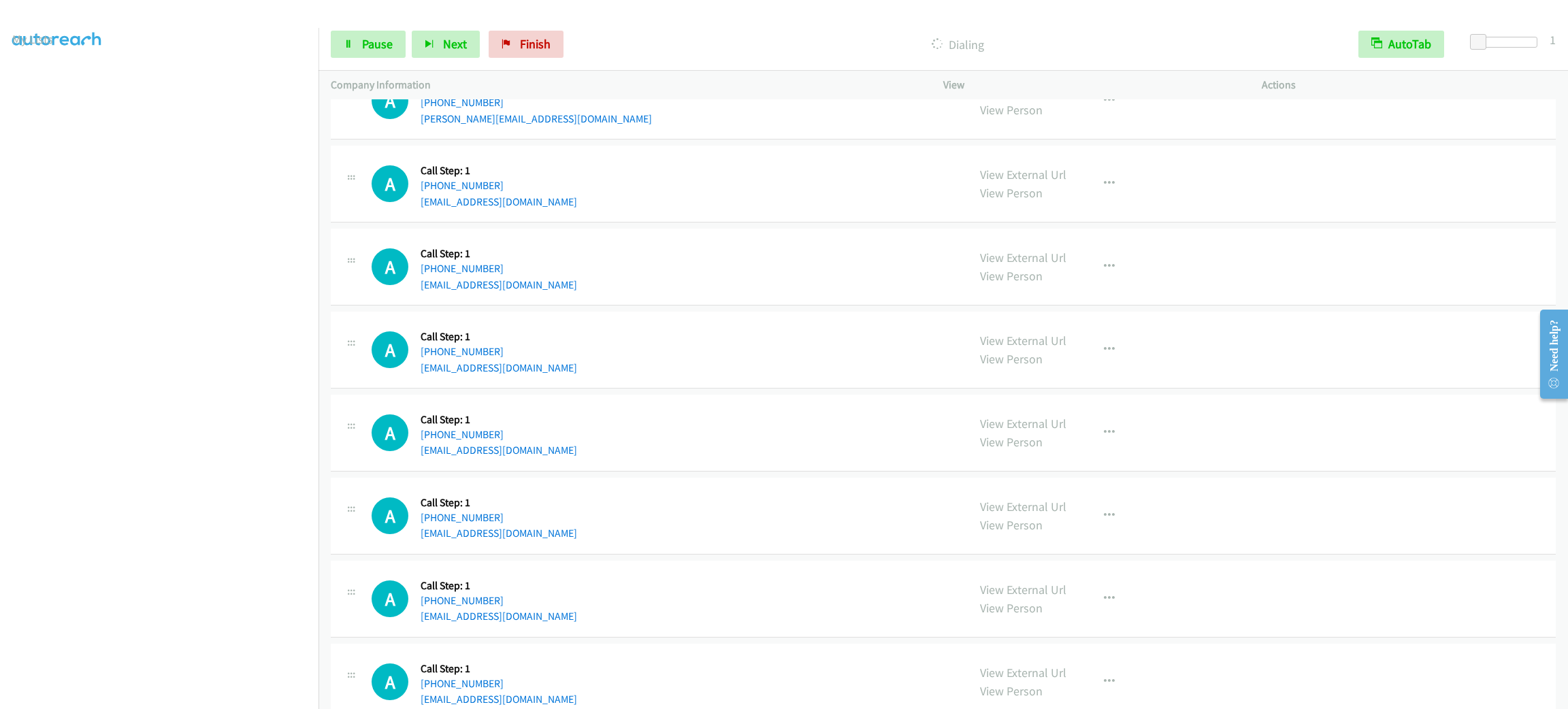
scroll to position [4779, 0]
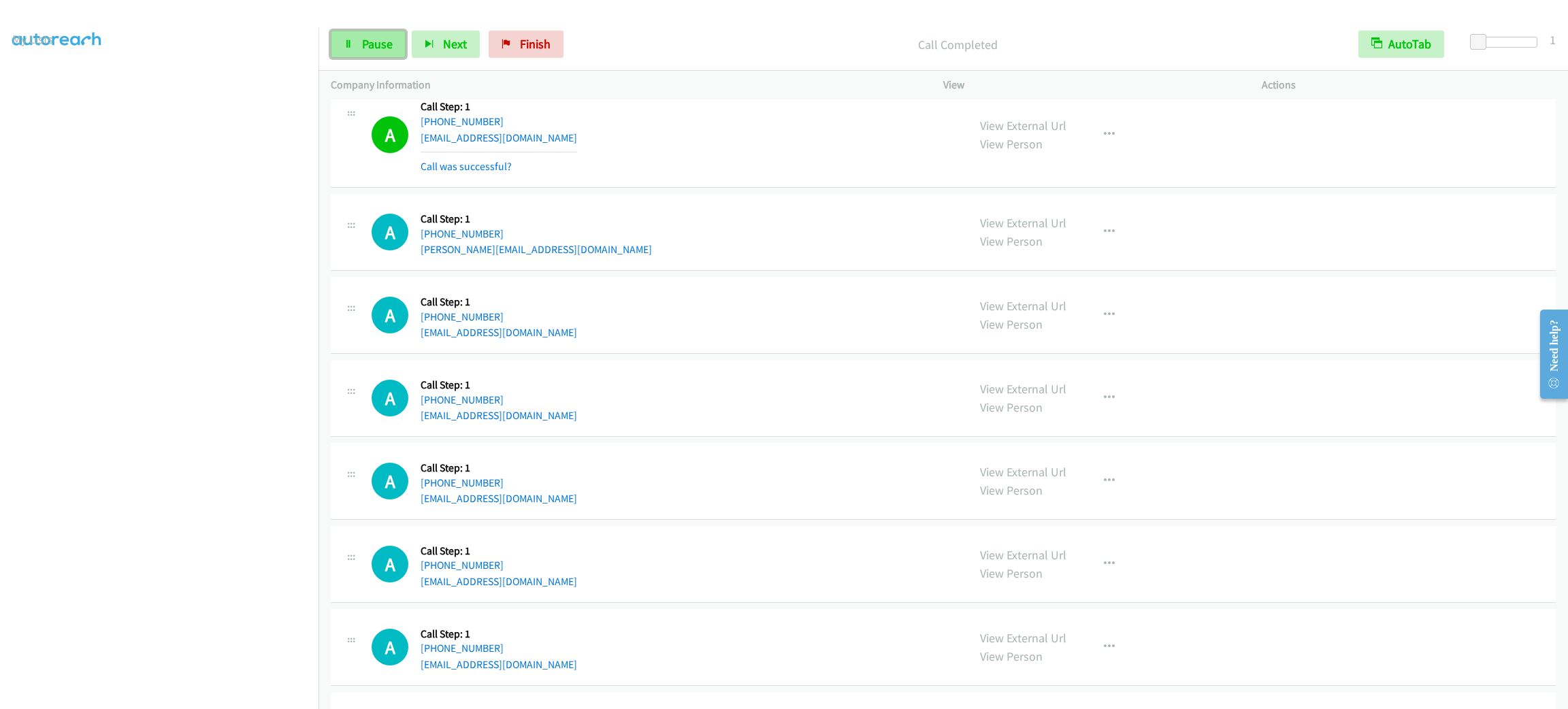
click at [362, 42] on span "Pause" at bounding box center [377, 44] width 31 height 15
click at [362, 42] on span "Start Calls" at bounding box center [389, 44] width 53 height 15
drag, startPoint x: 360, startPoint y: 42, endPoint x: 751, endPoint y: 194, distance: 419.5
click at [751, 188] on div "A Callback Scheduled Call Step: 1 America/New_York +1 404-276-0216 glb1117@hotm…" at bounding box center [942, 134] width 1225 height 106
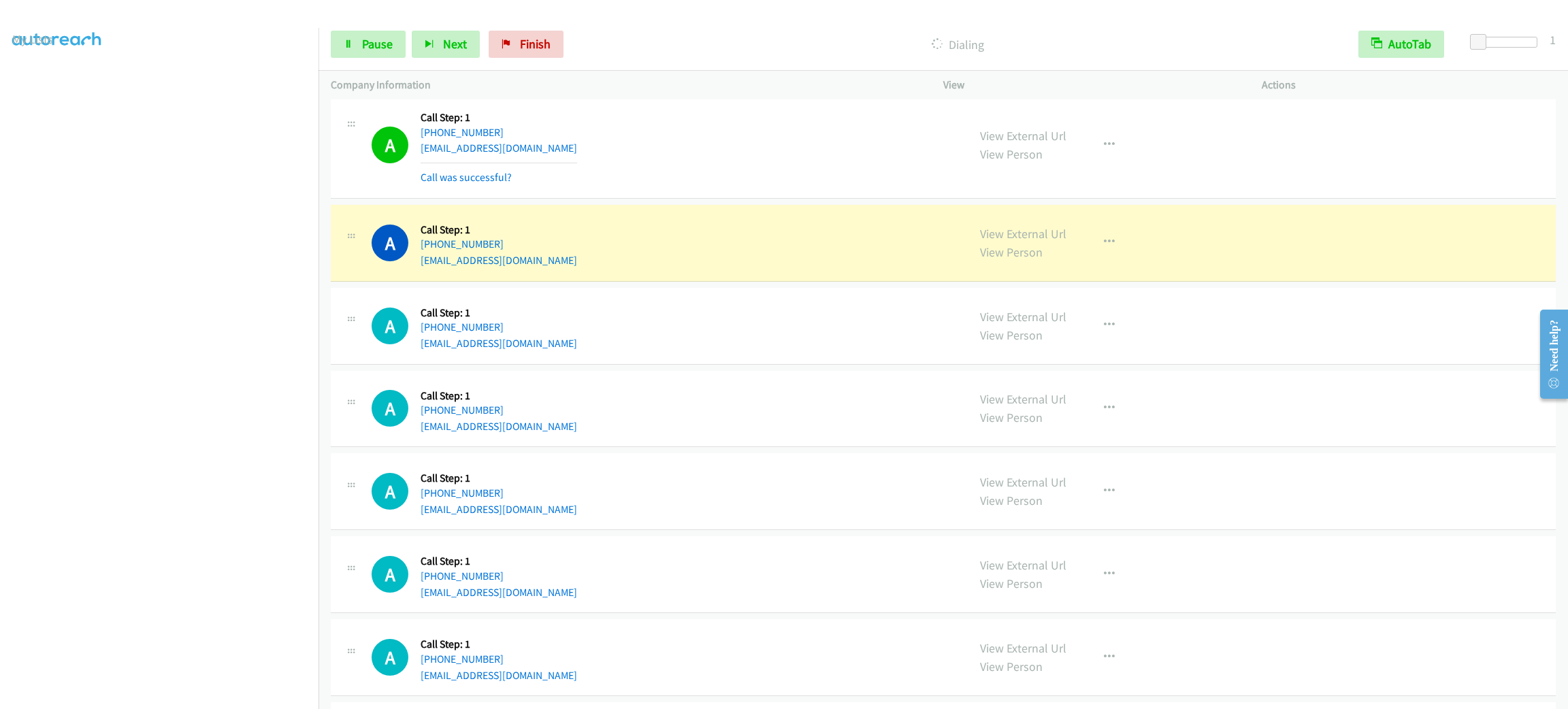
scroll to position [5290, 0]
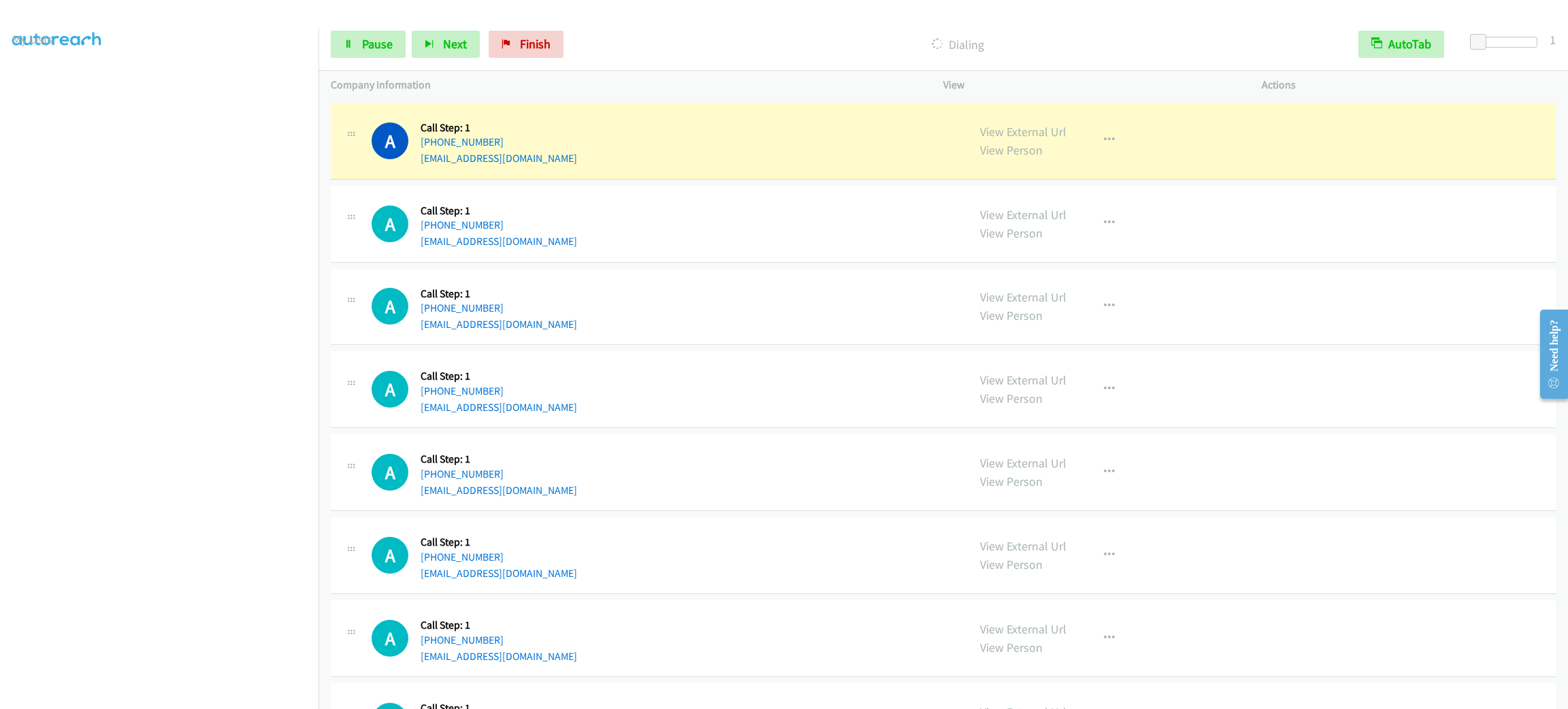
click at [663, 127] on div "A Callback Scheduled Call Step: 1 America/Los_Angeles +1 208-591-0224 aprilxion…" at bounding box center [663, 140] width 584 height 51
click at [1038, 140] on link "View External Url" at bounding box center [1023, 132] width 86 height 15
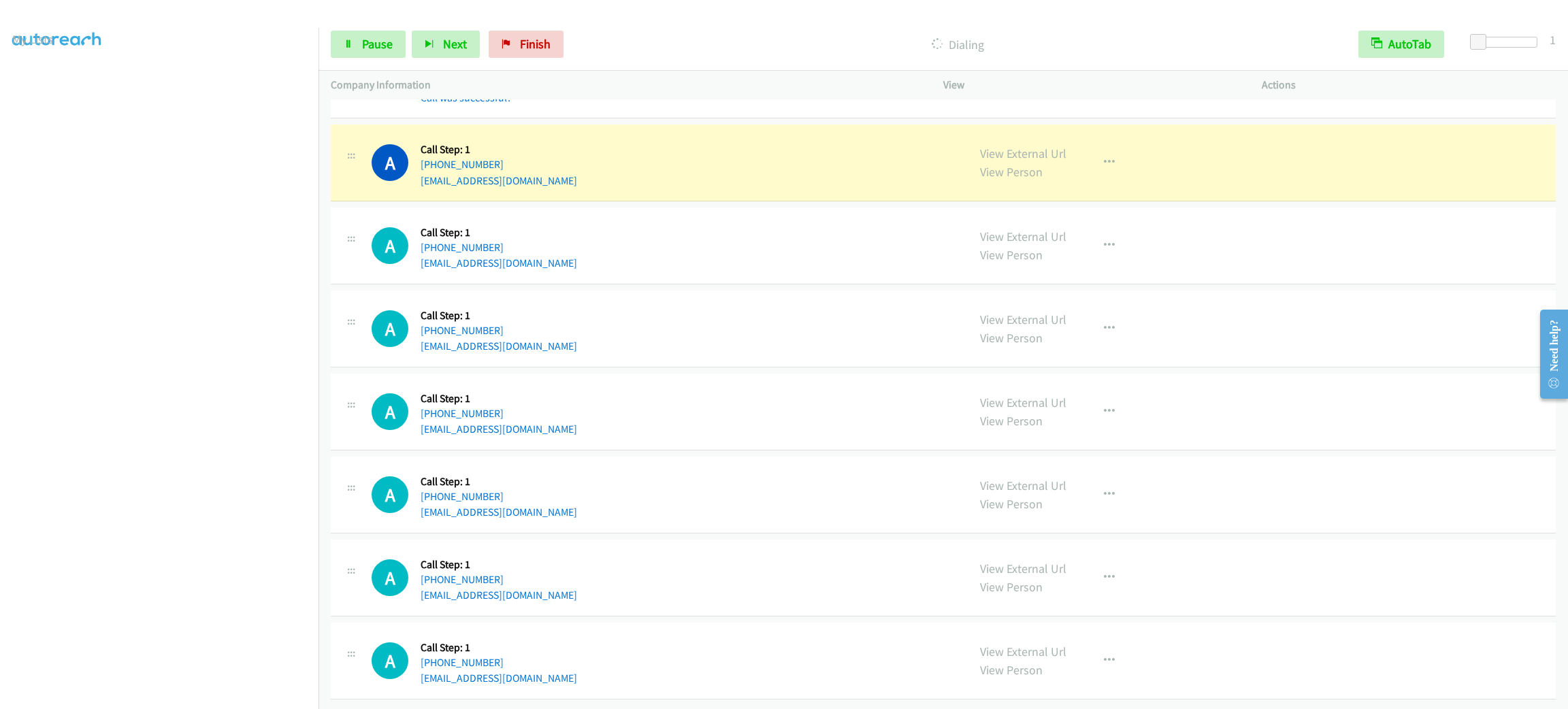
scroll to position [5408, 0]
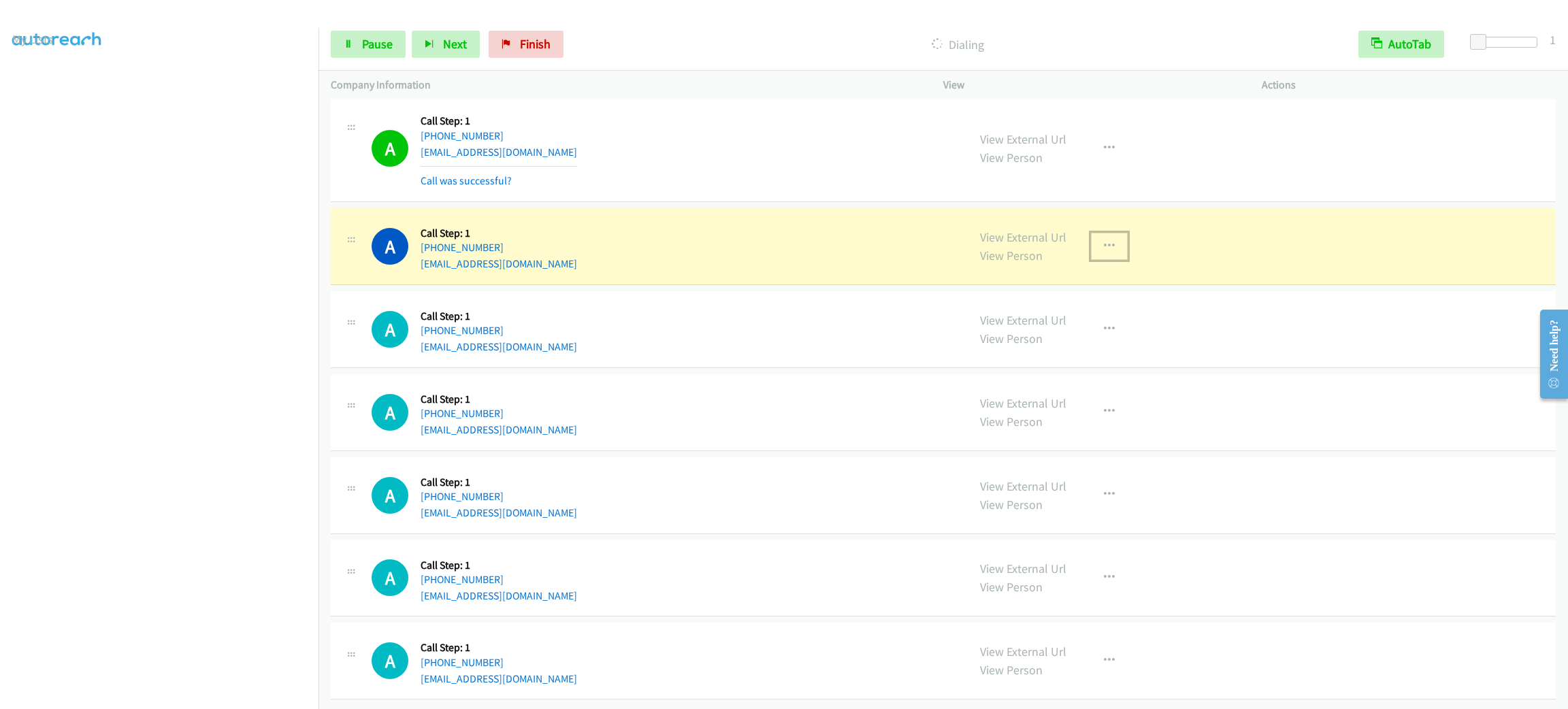
click at [1109, 259] on button "button" at bounding box center [1108, 247] width 37 height 27
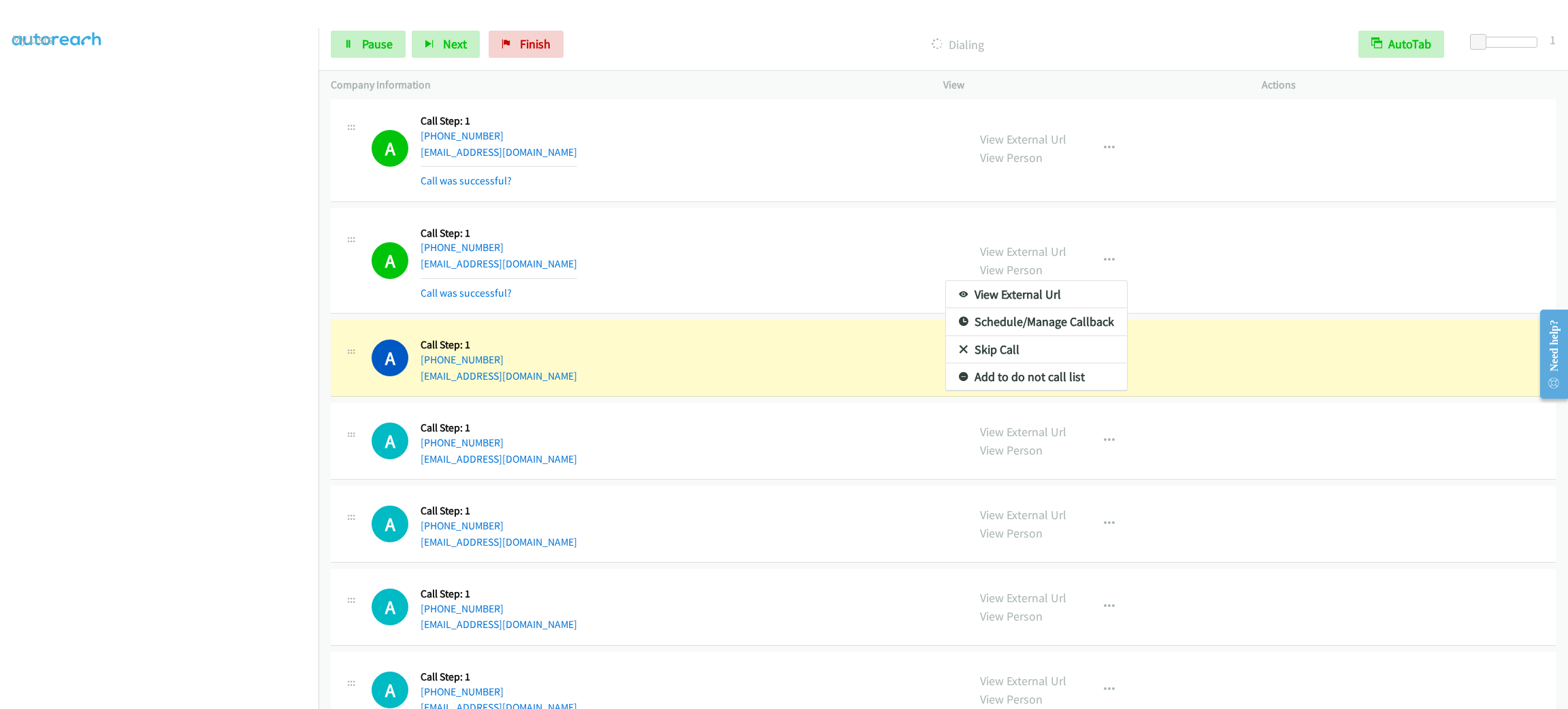
click at [652, 260] on div at bounding box center [784, 354] width 1568 height 709
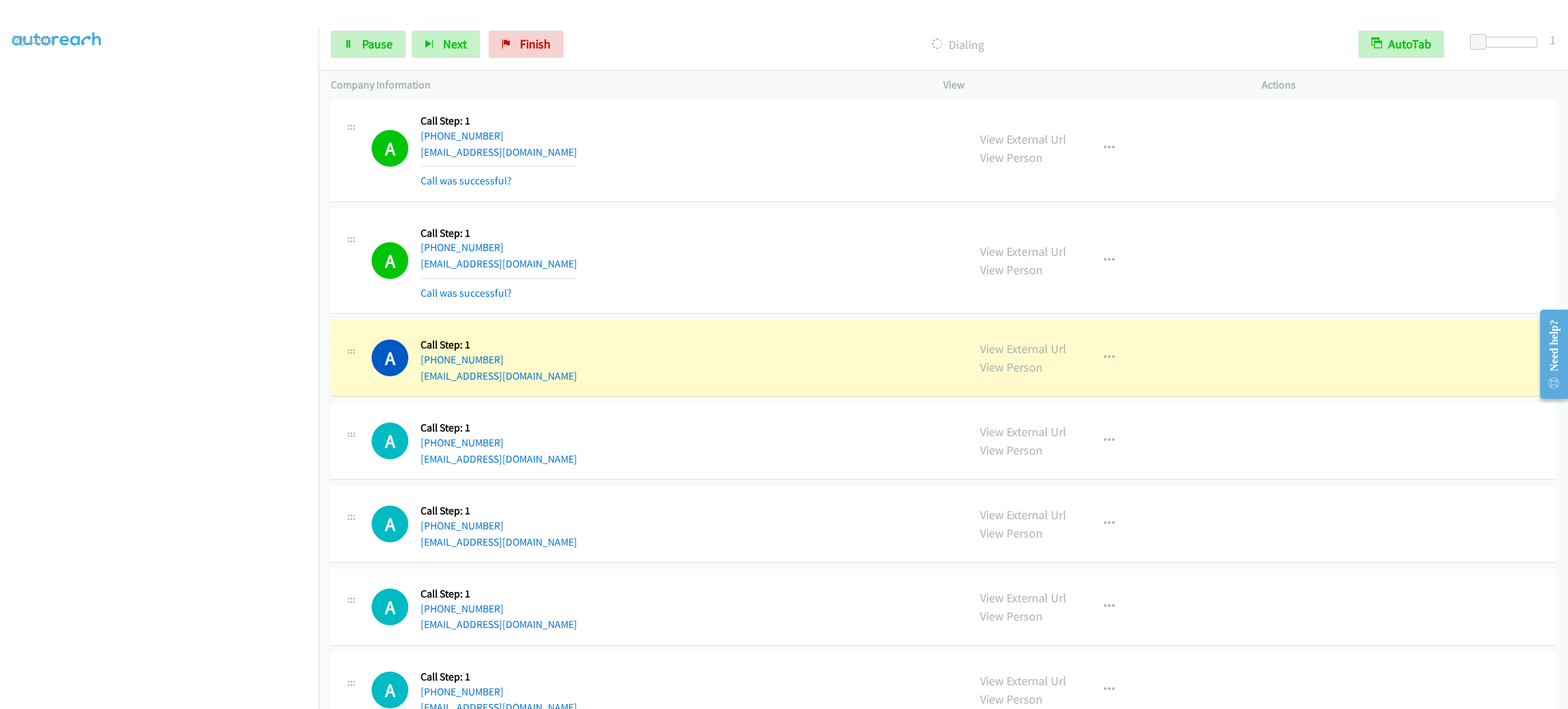
scroll to position [5466, 0]
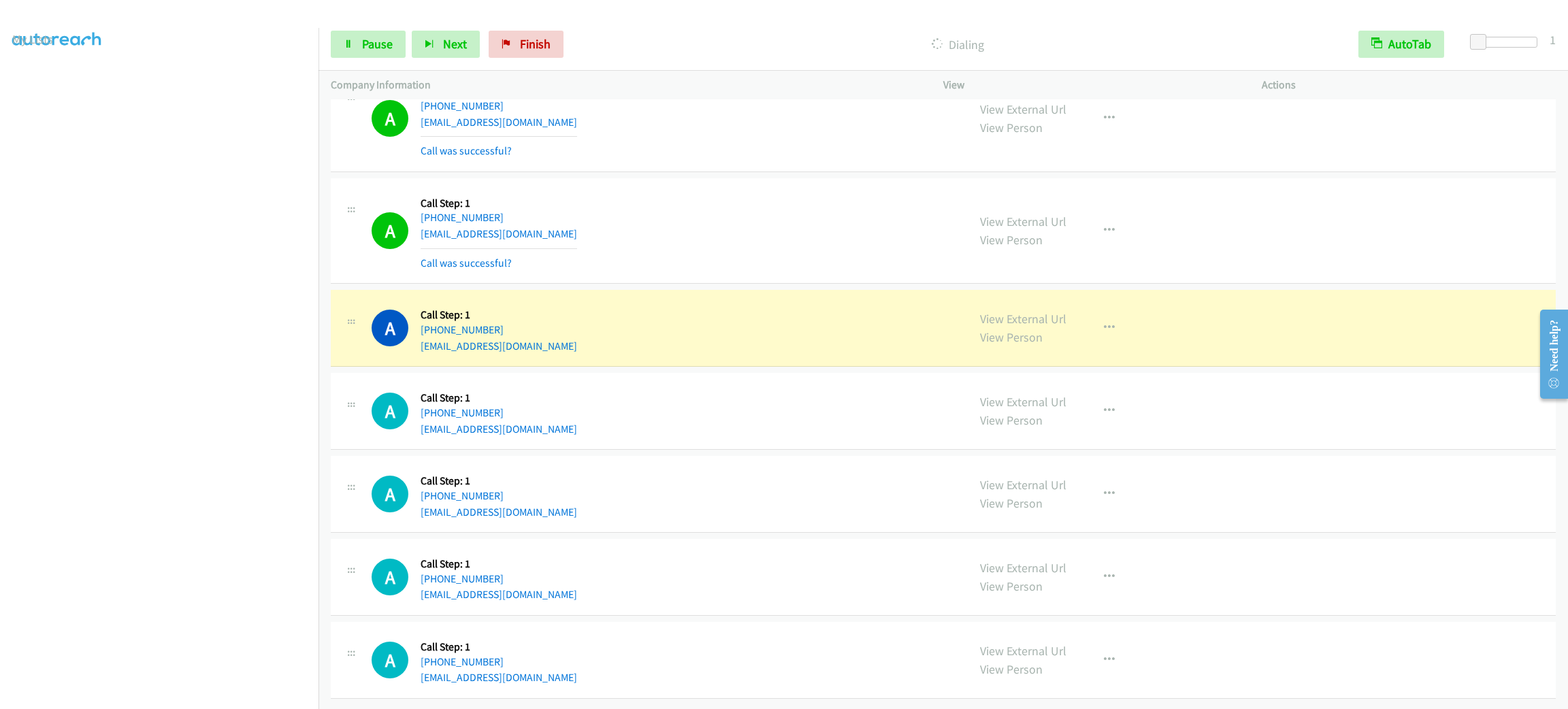
click at [237, 697] on aside "Dialing Mode: Power | Switch to Preview My Lists" at bounding box center [159, 360] width 318 height 754
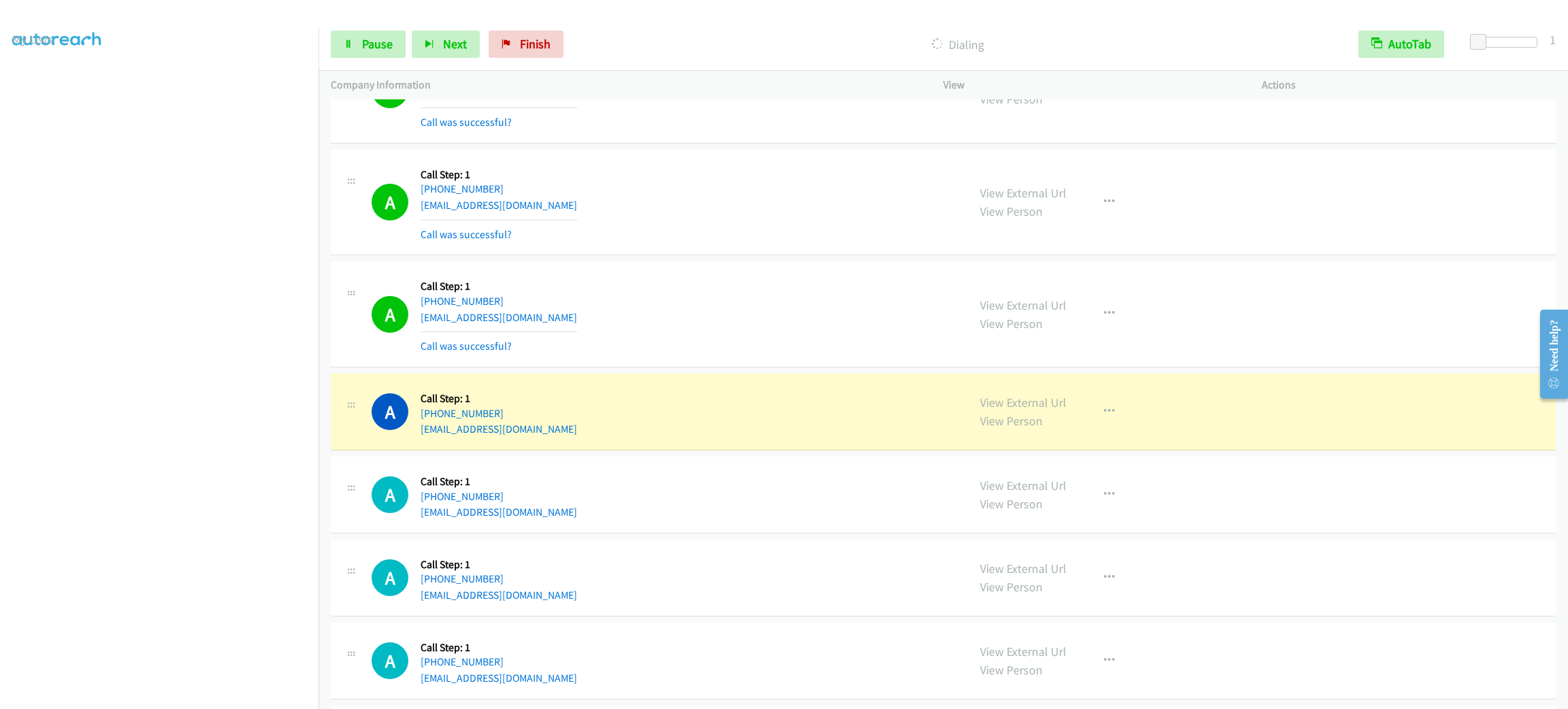
click at [793, 434] on div "A Callback Scheduled Call Step: 1 America/Chicago +1 205-873-7441 mrsmillerbama…" at bounding box center [663, 412] width 584 height 51
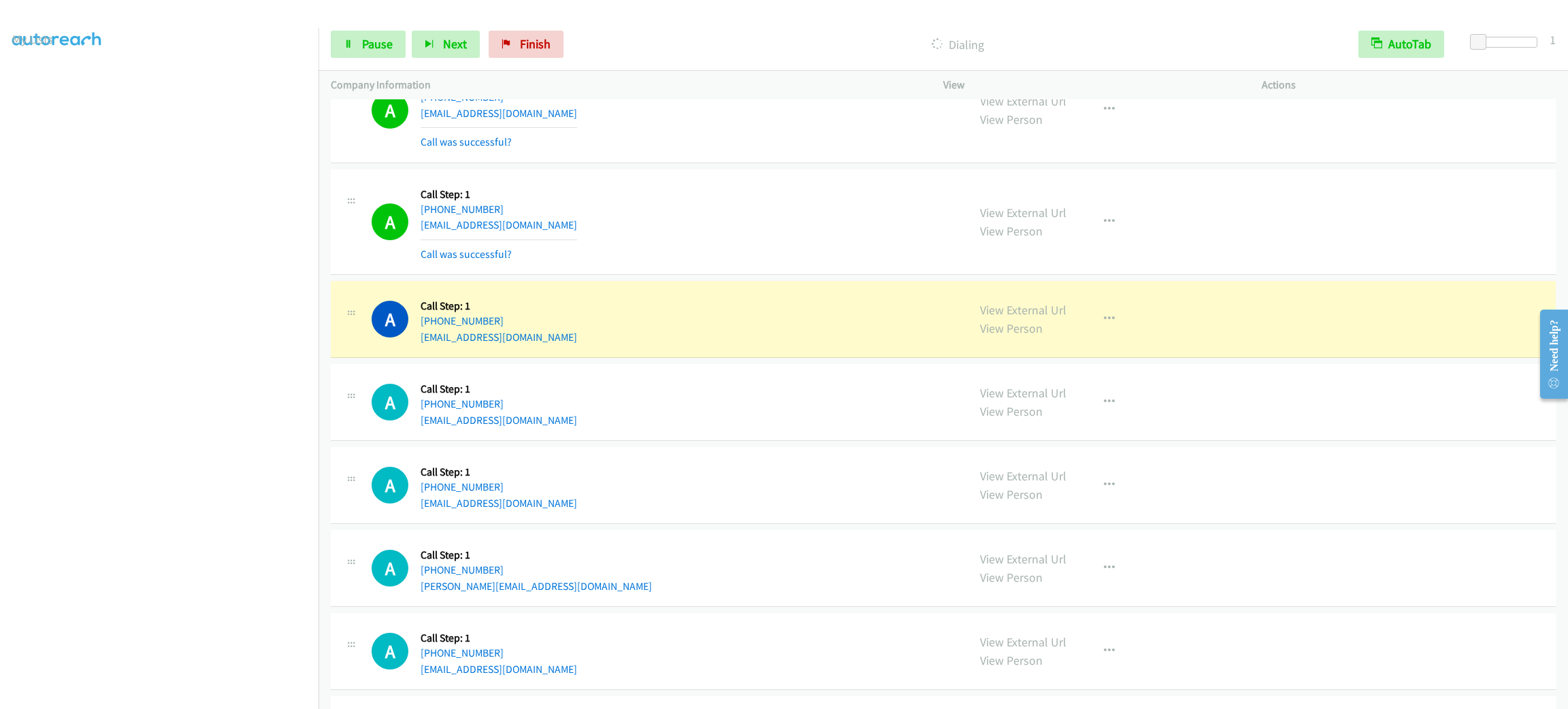
scroll to position [5875, 0]
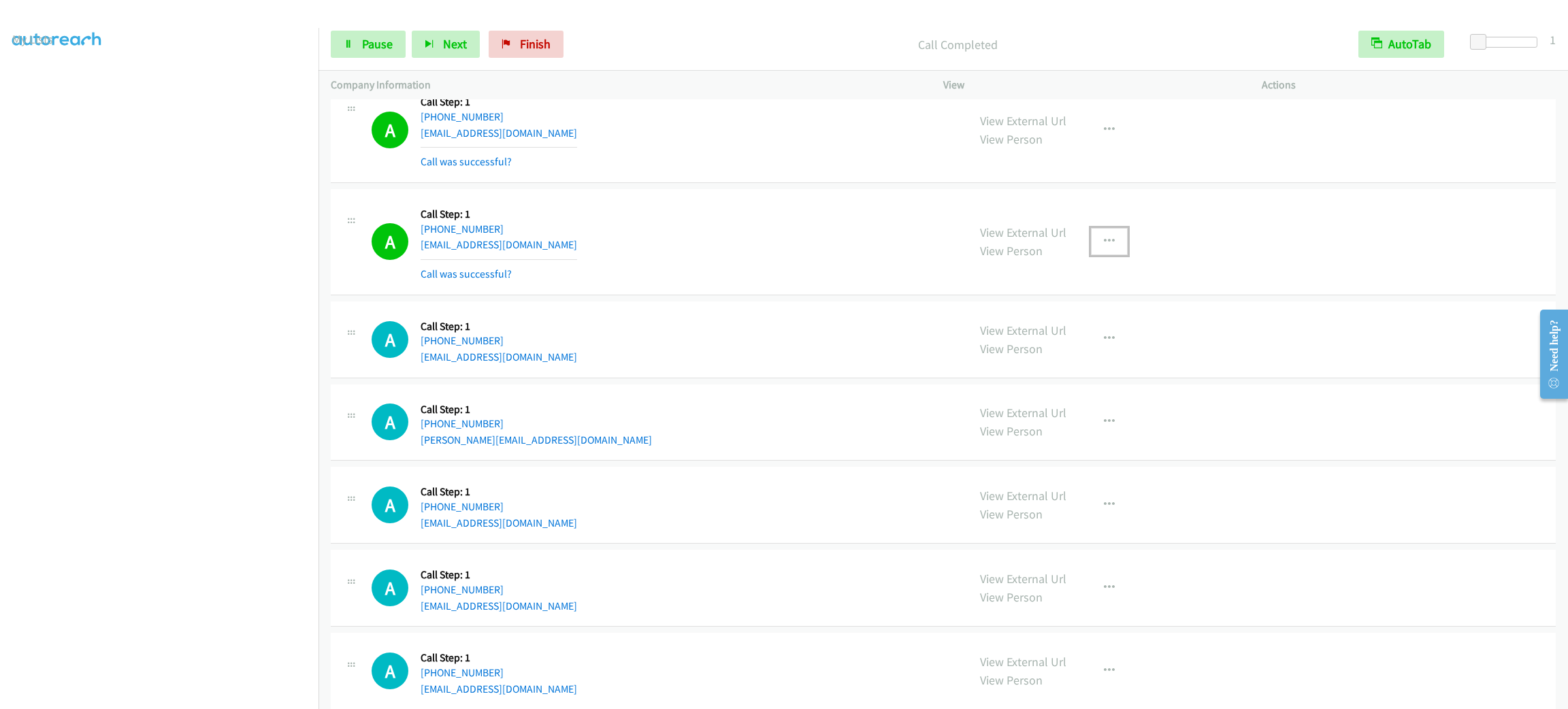
drag, startPoint x: 1111, startPoint y: 247, endPoint x: 1114, endPoint y: 276, distance: 29.2
click at [1111, 247] on button "button" at bounding box center [1108, 241] width 37 height 27
click at [1092, 362] on link "Add to do not call list" at bounding box center [1036, 358] width 181 height 27
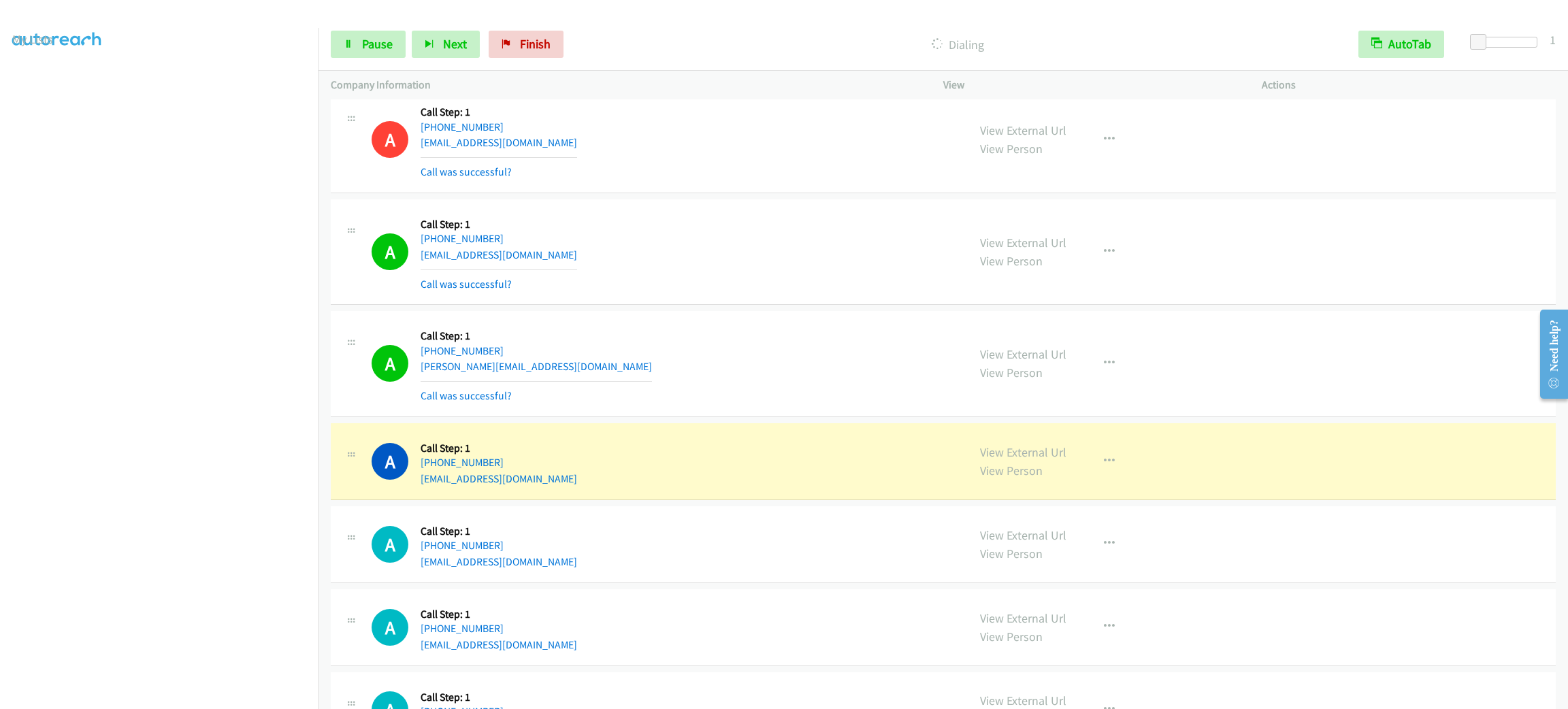
scroll to position [6283, 0]
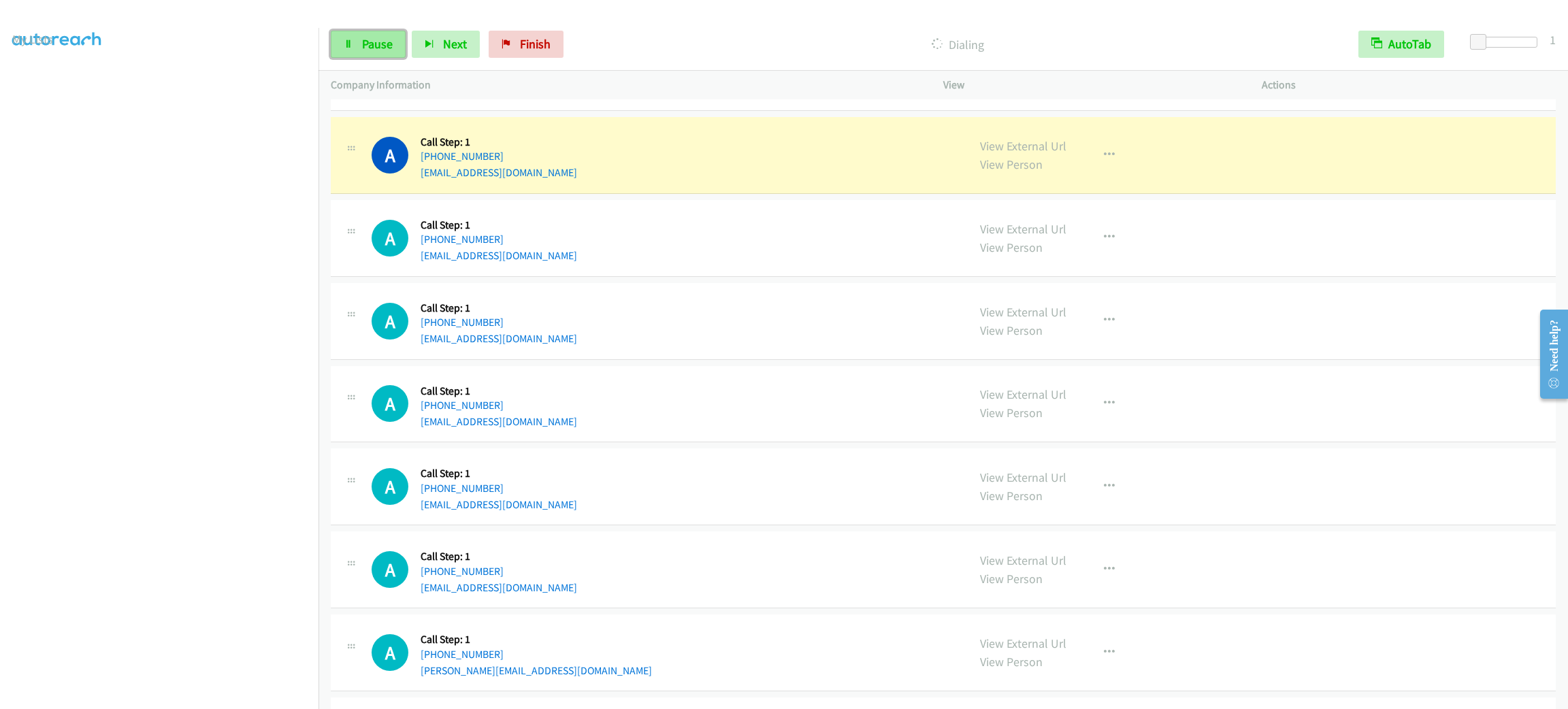
click at [396, 40] on link "Pause" at bounding box center [367, 45] width 74 height 27
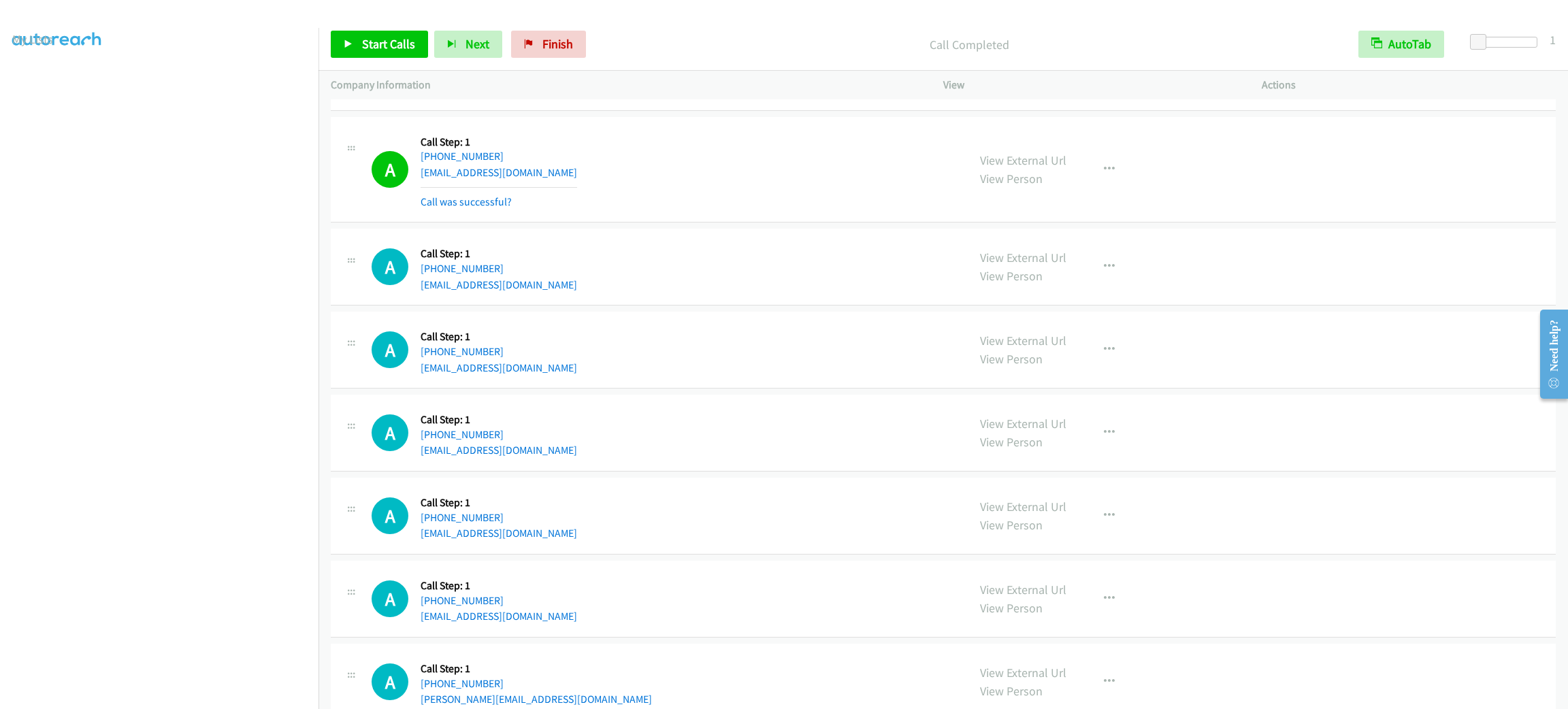
click at [1301, 49] on p "Call Completed" at bounding box center [969, 44] width 729 height 18
click at [761, 151] on div "A Callback Scheduled Call Step: 1 America/New_York +1 617-571-3076 kbynum1970@g…" at bounding box center [663, 170] width 584 height 81
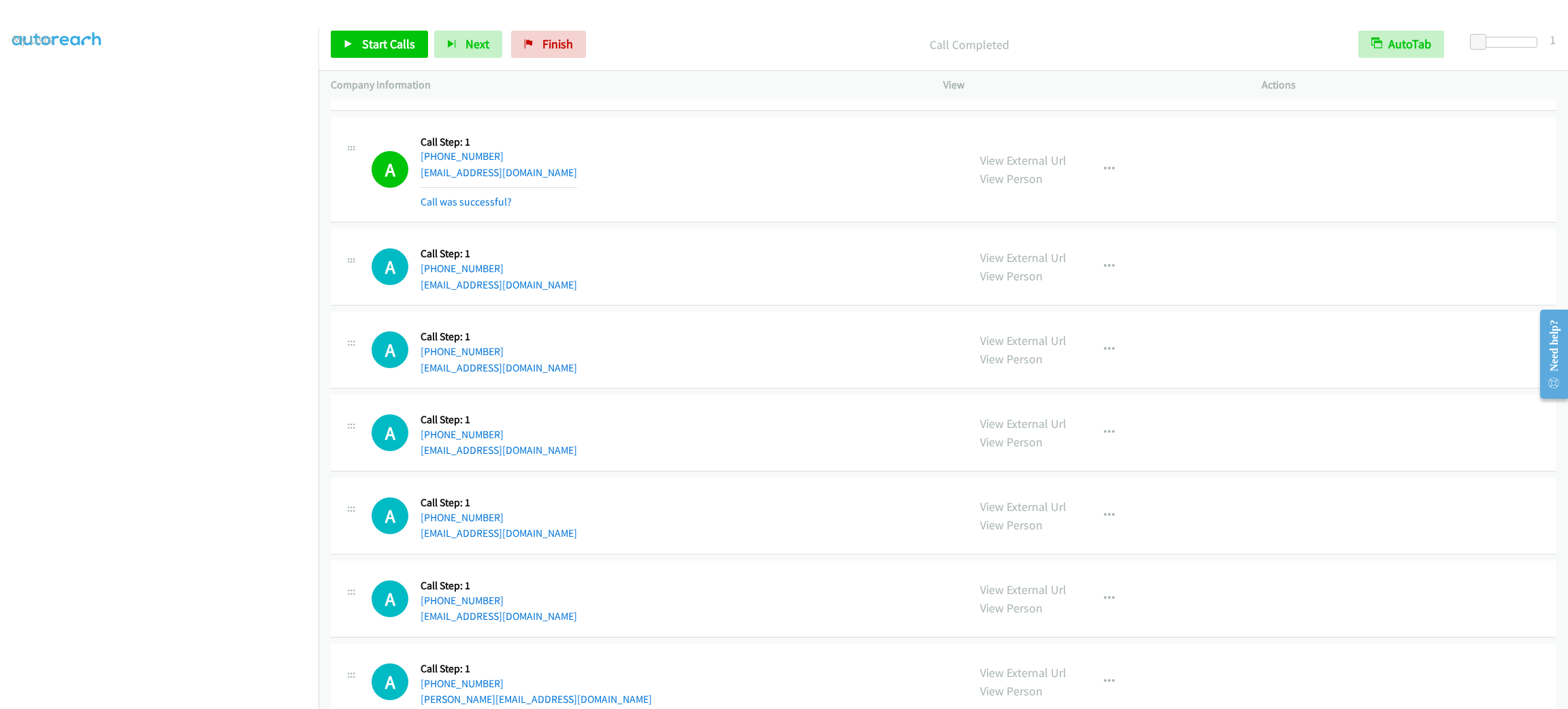
click at [761, 151] on div "A Callback Scheduled Call Step: 1 America/New_York +1 617-571-3076 kbynum1970@g…" at bounding box center [663, 170] width 584 height 81
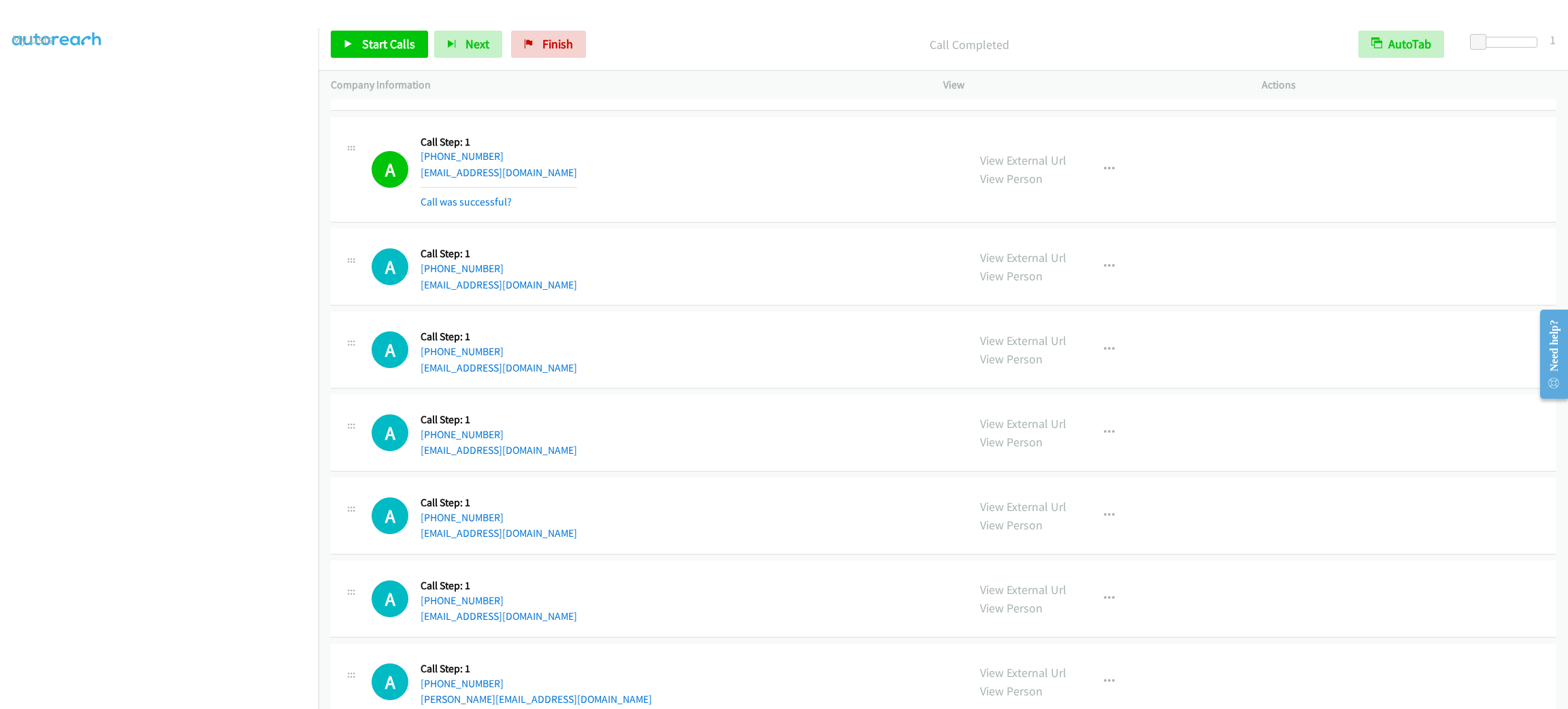
click at [761, 151] on div "A Callback Scheduled Call Step: 1 America/New_York +1 617-571-3076 kbynum1970@g…" at bounding box center [663, 170] width 584 height 81
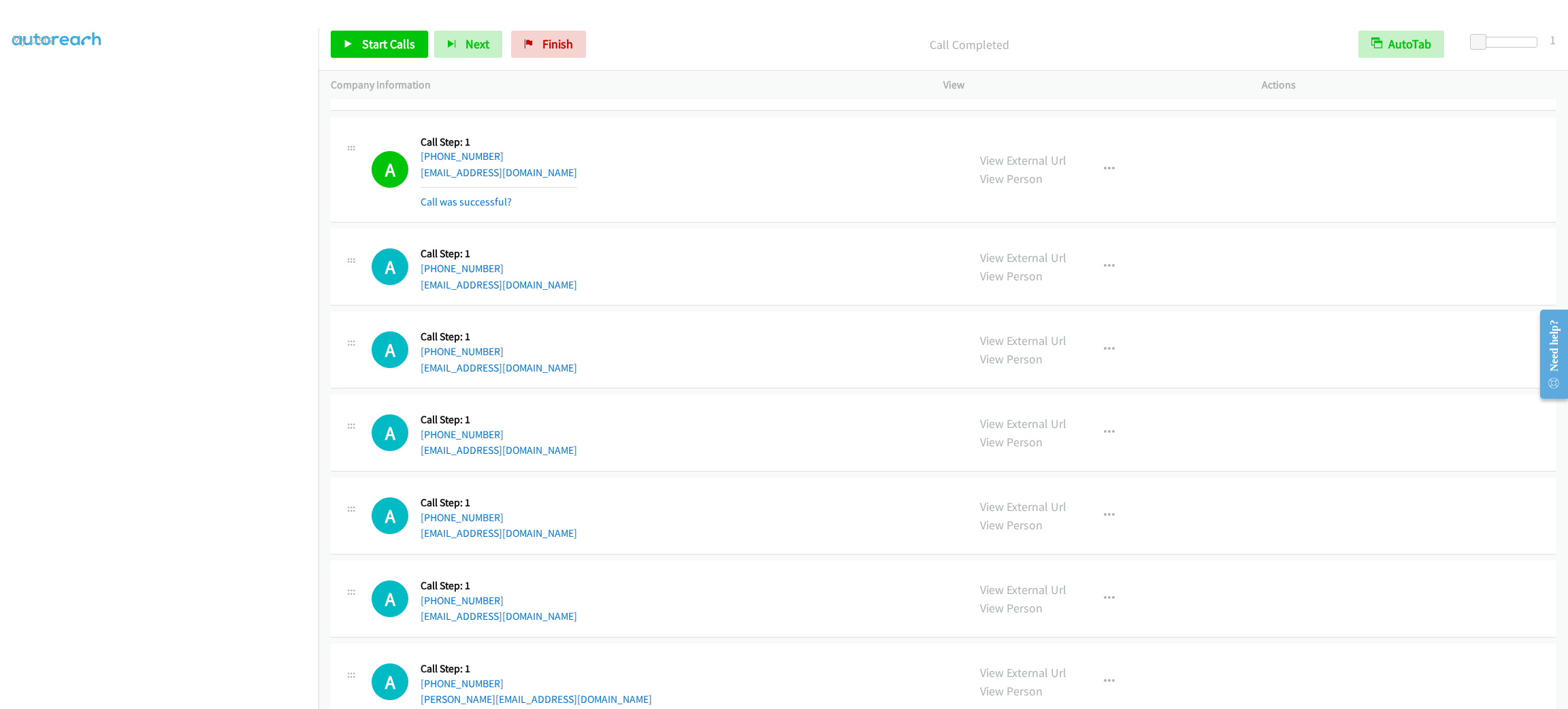
click at [761, 151] on div "A Callback Scheduled Call Step: 1 America/New_York +1 617-571-3076 kbynum1970@g…" at bounding box center [663, 170] width 584 height 81
